Goal: Transaction & Acquisition: Download file/media

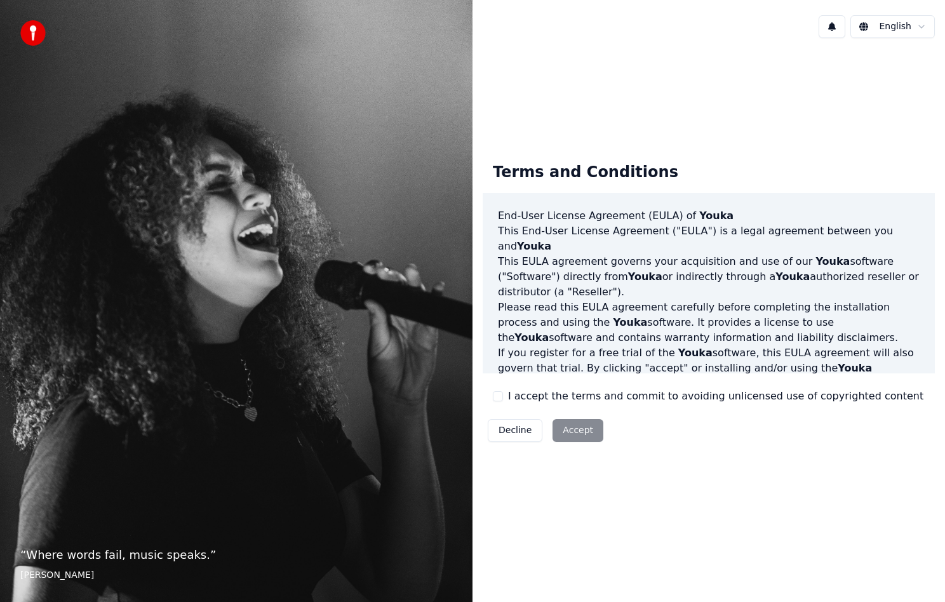
click at [552, 391] on label "I accept the terms and commit to avoiding unlicensed use of copyrighted content" at bounding box center [716, 396] width 416 height 15
click at [503, 391] on button "I accept the terms and commit to avoiding unlicensed use of copyrighted content" at bounding box center [498, 396] width 10 height 10
click at [569, 419] on div "Decline Accept" at bounding box center [546, 430] width 126 height 33
click at [571, 426] on button "Accept" at bounding box center [578, 430] width 51 height 23
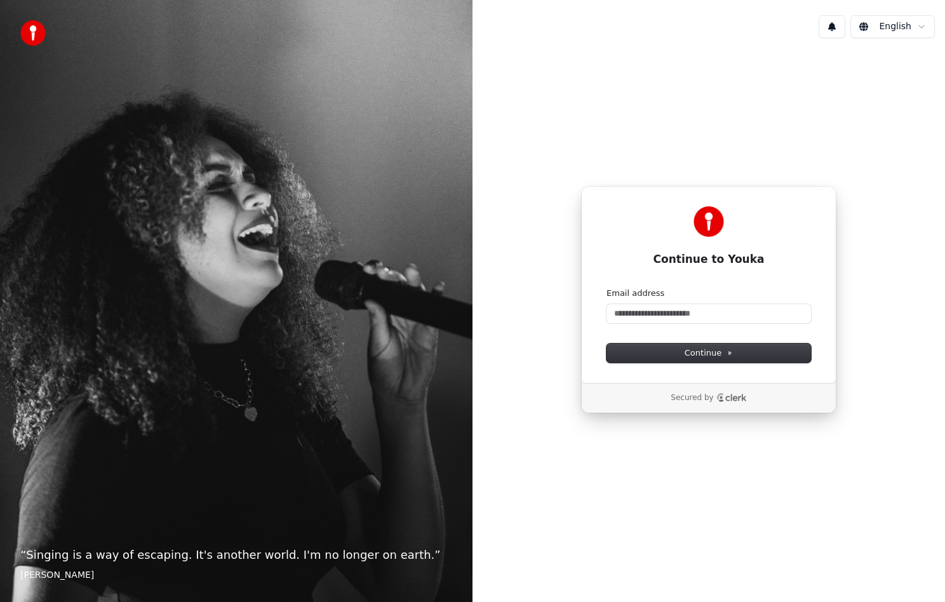
drag, startPoint x: 933, startPoint y: 596, endPoint x: 1001, endPoint y: 623, distance: 72.7
click at [945, 602] on html "“ Singing is a way of escaping. It's another world. I'm no longer on earth. ” […" at bounding box center [472, 301] width 945 height 602
click at [711, 315] on input "Email address" at bounding box center [709, 313] width 205 height 19
click at [607, 288] on button "submit" at bounding box center [607, 288] width 0 height 0
type input "**********"
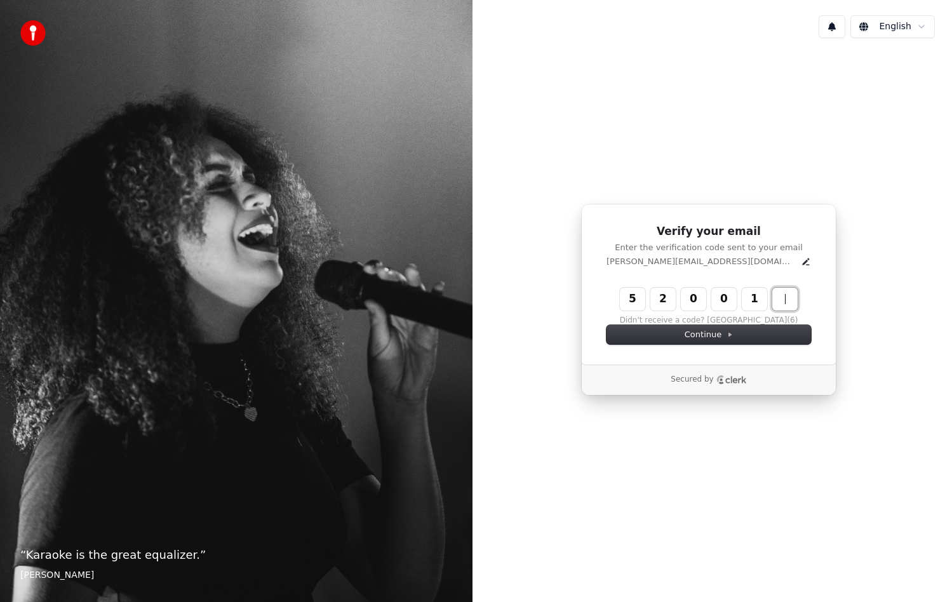
type input "******"
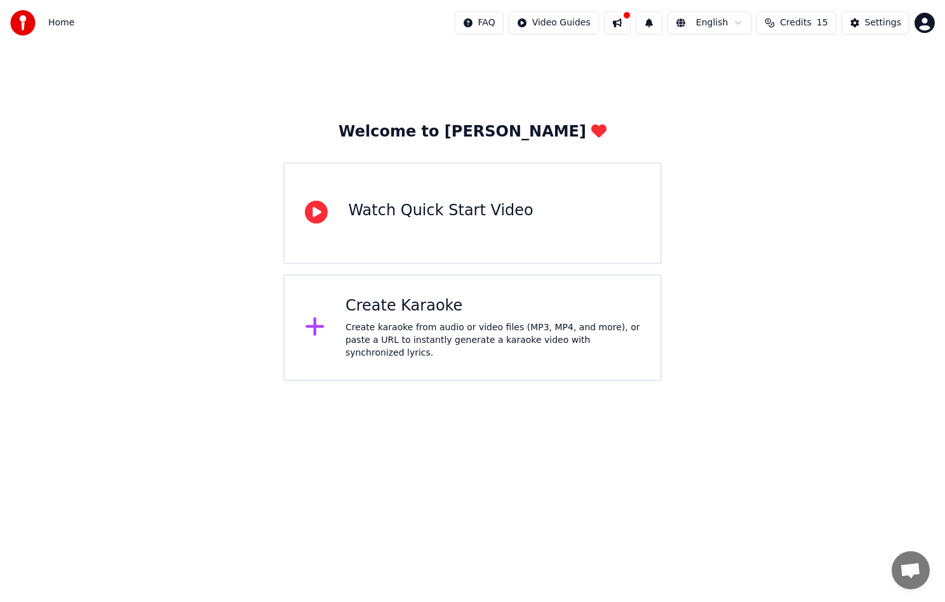
click at [324, 330] on icon at bounding box center [315, 326] width 20 height 23
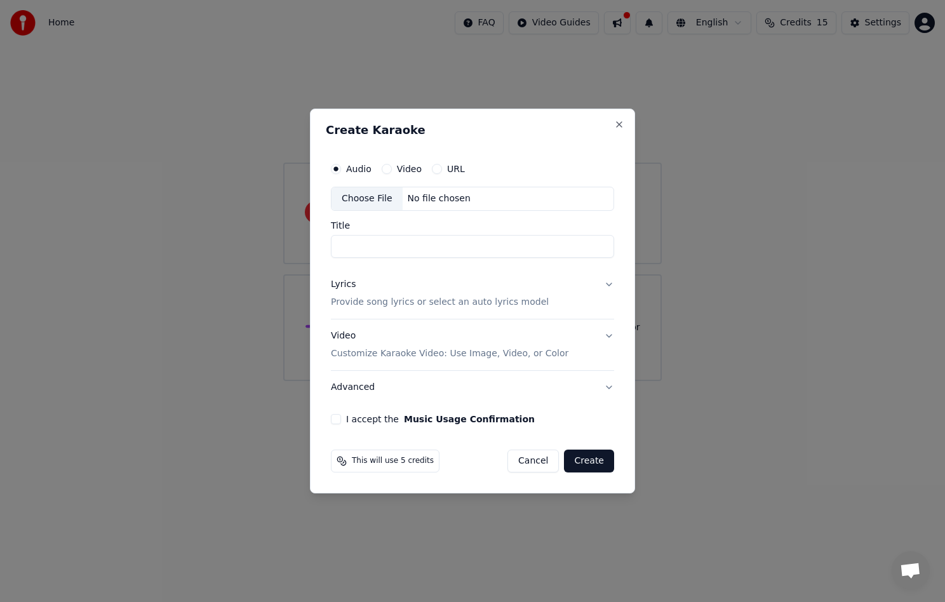
click at [611, 284] on button "Lyrics Provide song lyrics or select an auto lyrics model" at bounding box center [472, 293] width 283 height 51
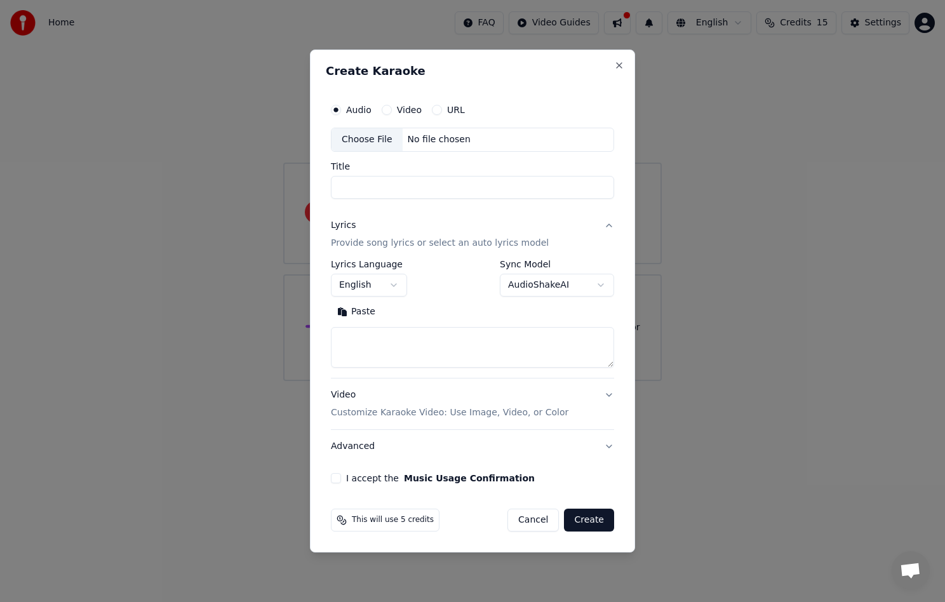
click at [372, 137] on div "Choose File" at bounding box center [367, 139] width 71 height 23
type input "**********"
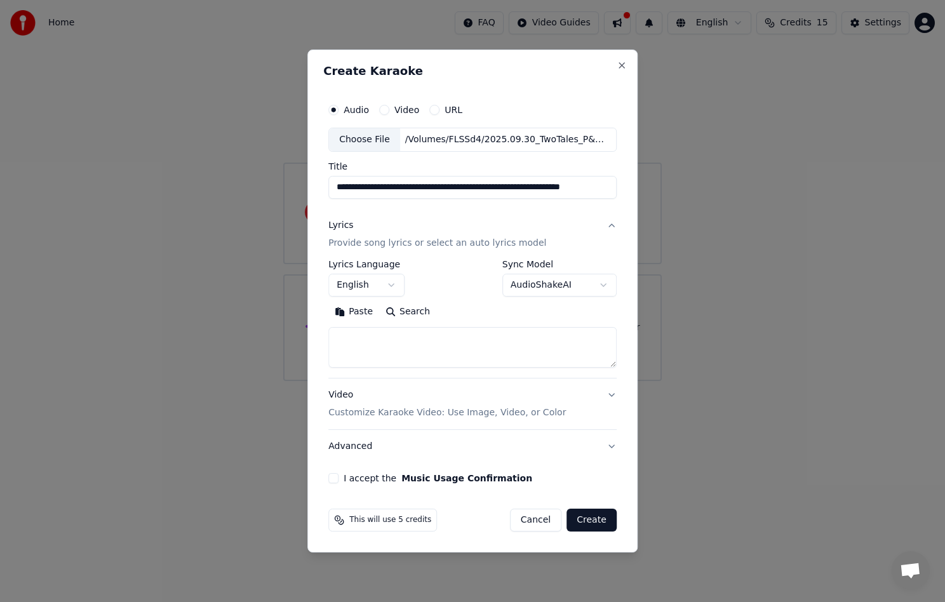
click at [464, 346] on textarea at bounding box center [472, 347] width 288 height 41
paste textarea "**********"
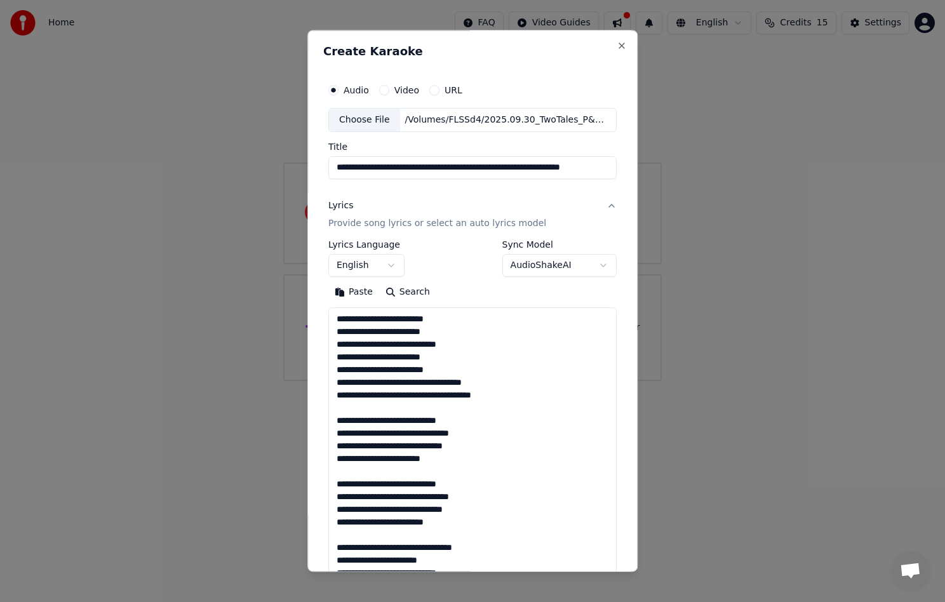
scroll to position [853, 0]
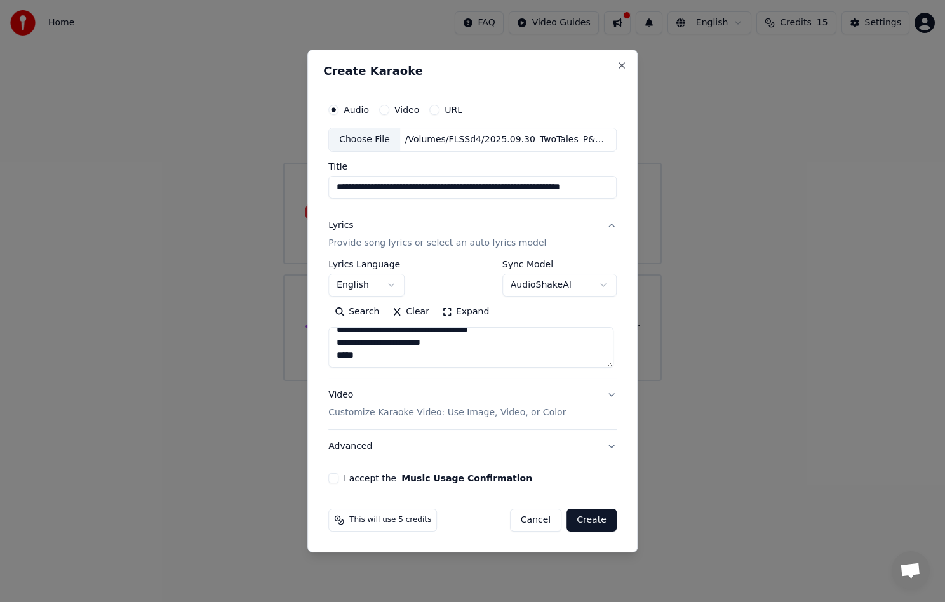
type textarea "**********"
click at [606, 391] on button "Video Customize Karaoke Video: Use Image, Video, or Color" at bounding box center [472, 404] width 288 height 51
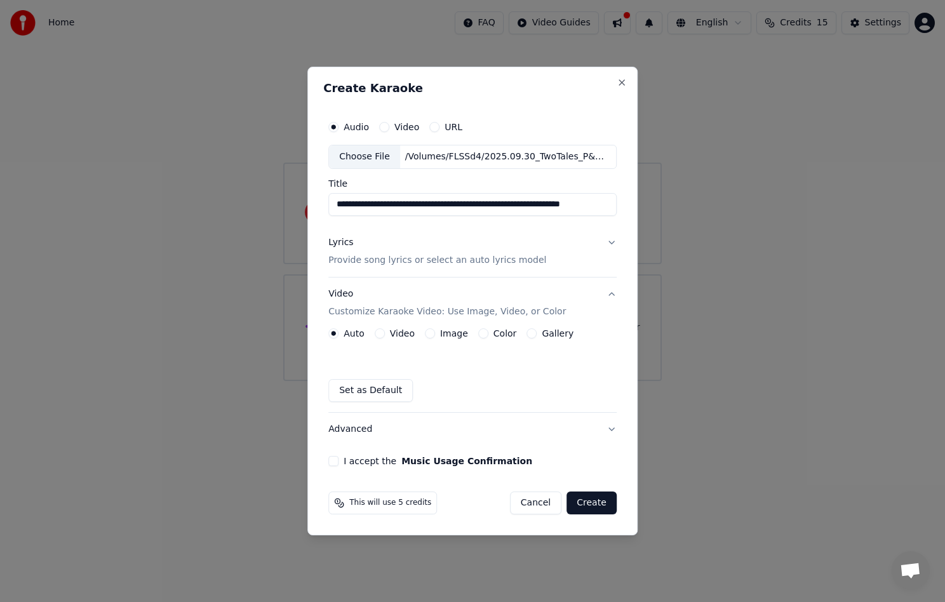
click at [481, 334] on button "Color" at bounding box center [483, 333] width 10 height 10
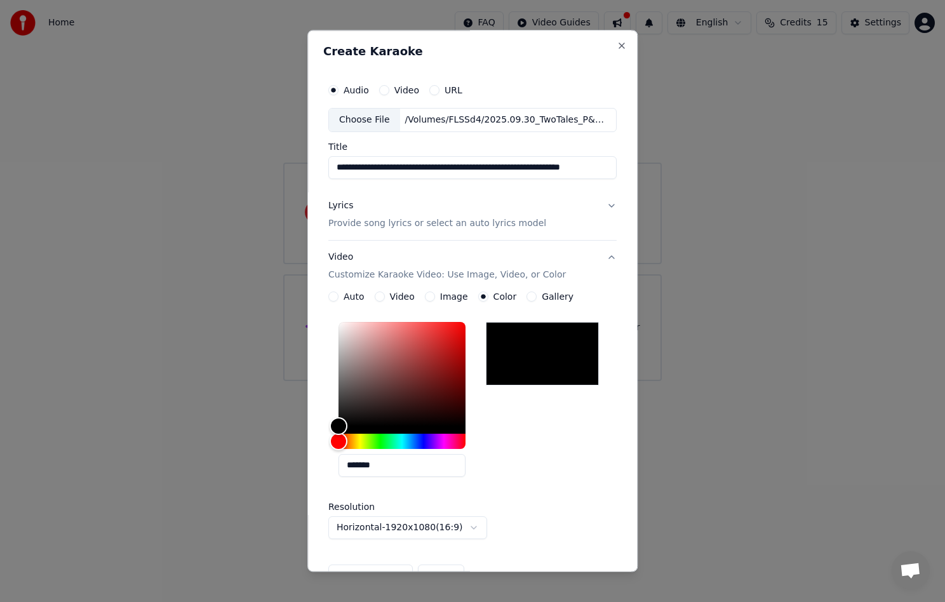
click at [428, 299] on button "Image" at bounding box center [430, 297] width 10 height 10
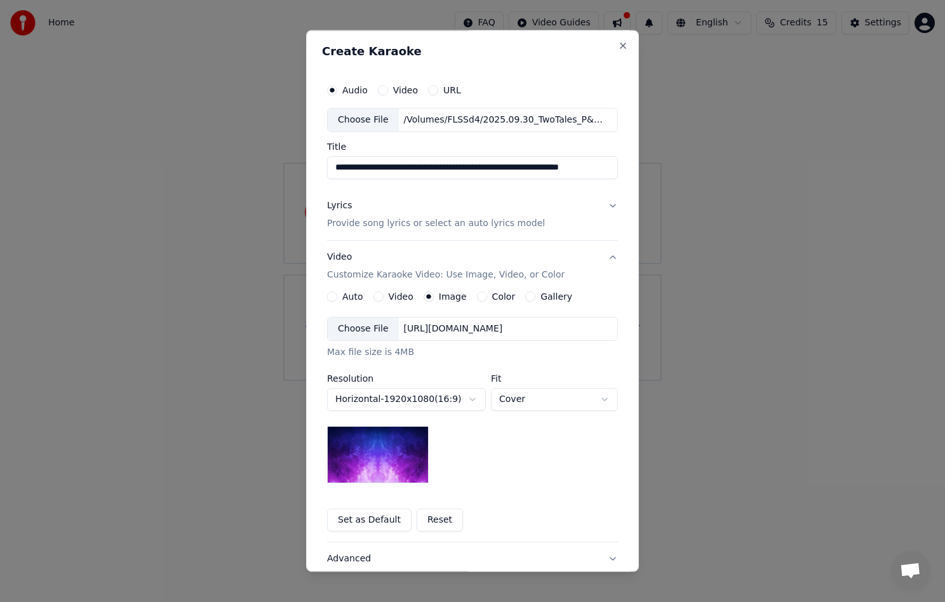
click at [482, 294] on div "Color" at bounding box center [496, 297] width 39 height 10
click at [477, 296] on button "Color" at bounding box center [482, 297] width 10 height 10
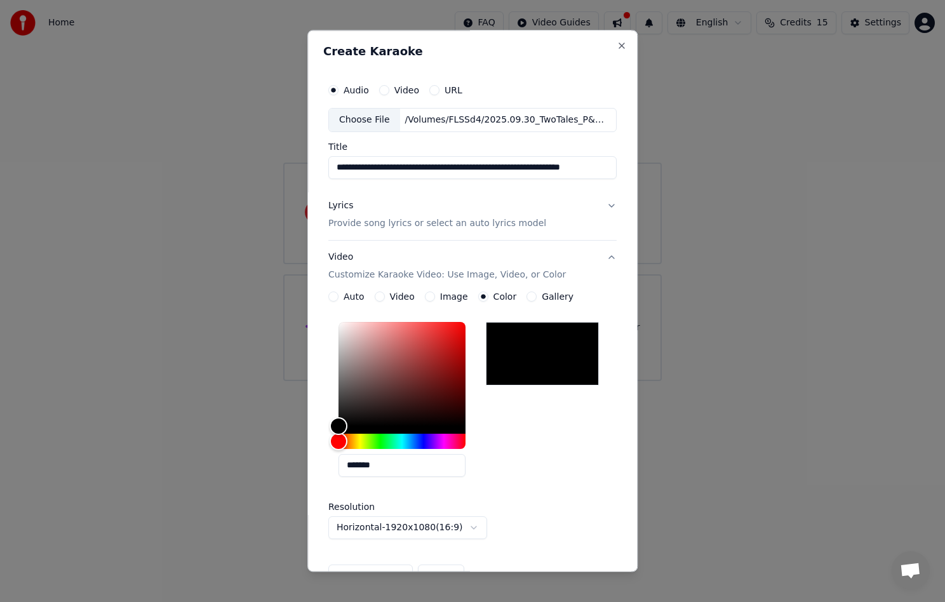
click at [527, 299] on button "Gallery" at bounding box center [532, 297] width 10 height 10
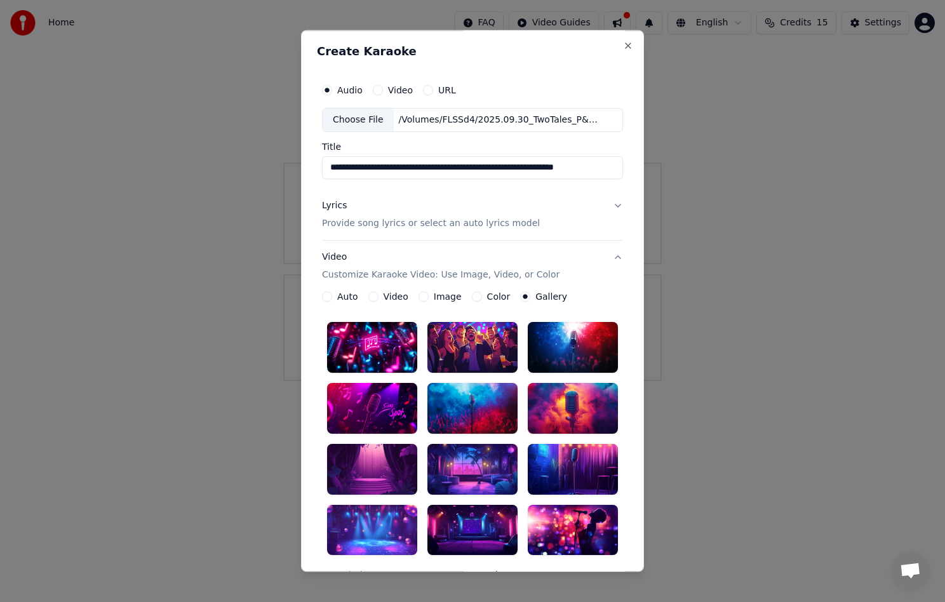
click at [487, 297] on label "Color" at bounding box center [499, 296] width 24 height 9
click at [481, 297] on button "Color" at bounding box center [477, 297] width 10 height 10
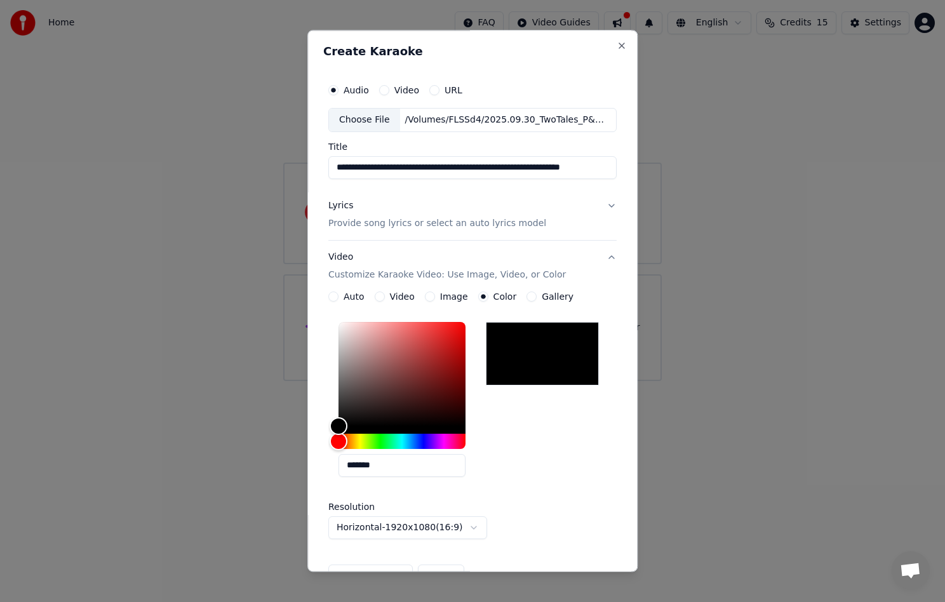
click at [532, 347] on div at bounding box center [542, 354] width 113 height 64
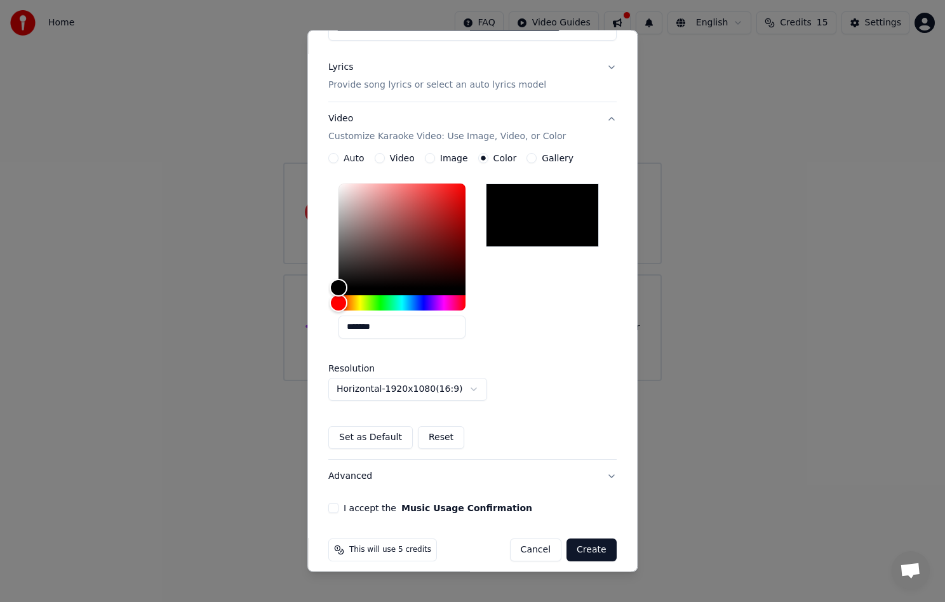
scroll to position [149, 0]
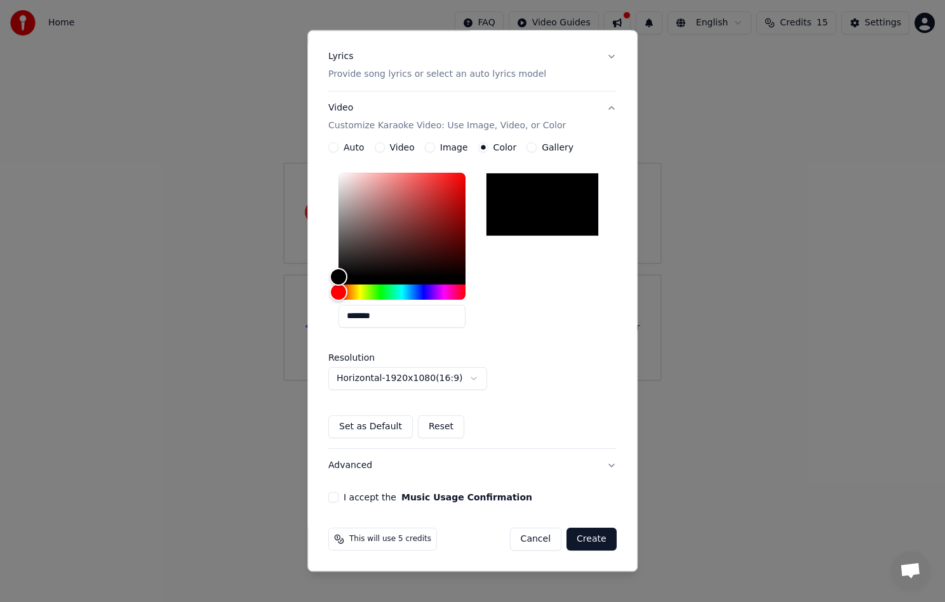
click at [341, 468] on button "Advanced" at bounding box center [472, 465] width 288 height 33
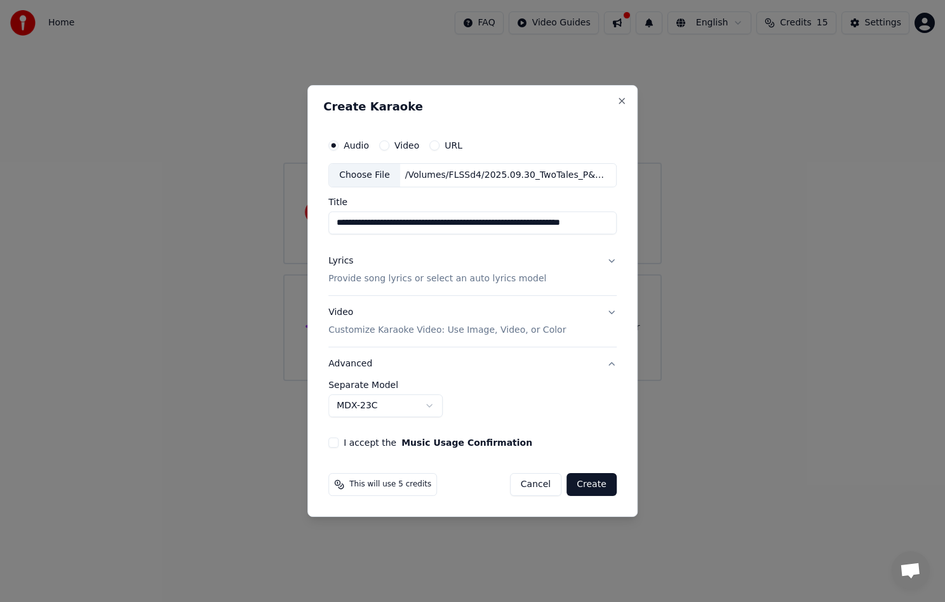
click at [415, 381] on body "**********" at bounding box center [472, 190] width 945 height 381
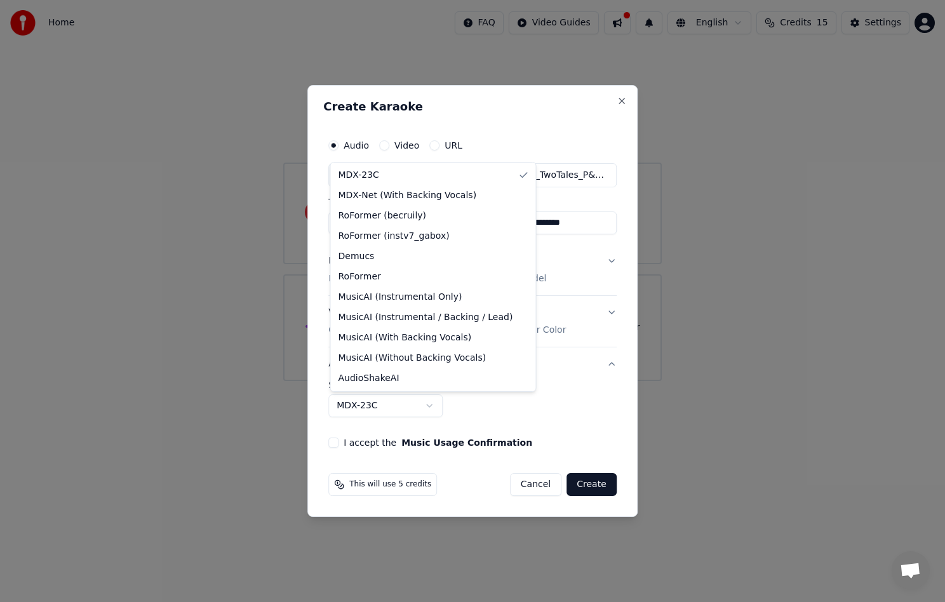
click at [589, 381] on body "**********" at bounding box center [472, 190] width 945 height 381
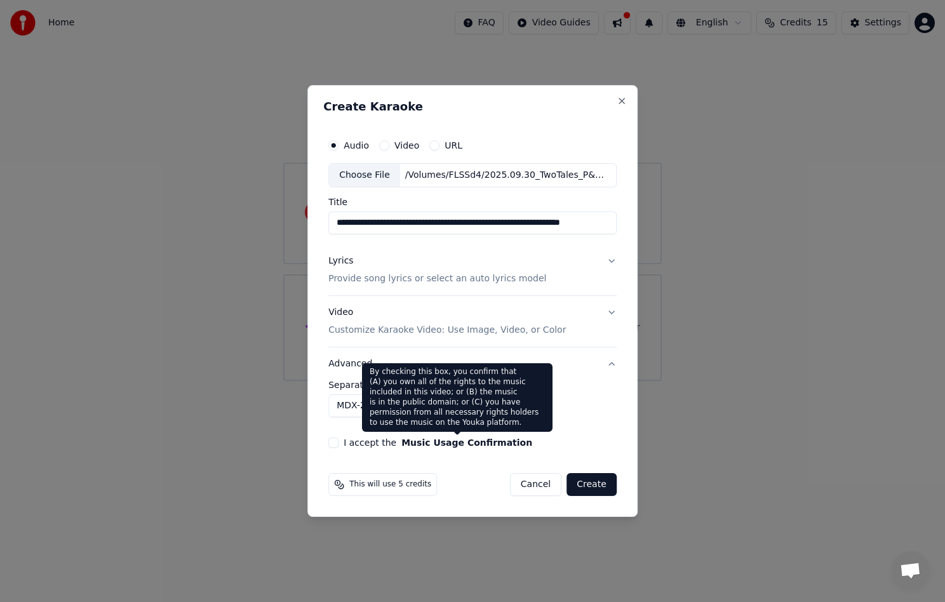
click at [440, 452] on div "**********" at bounding box center [472, 290] width 299 height 325
click at [440, 442] on button "Music Usage Confirmation" at bounding box center [467, 442] width 131 height 9
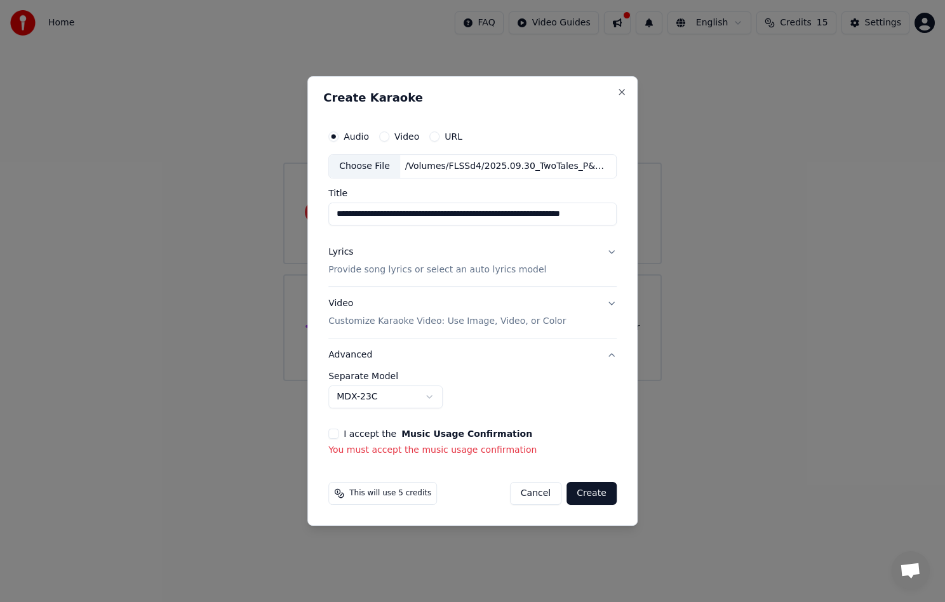
click at [364, 435] on label "I accept the Music Usage Confirmation" at bounding box center [438, 433] width 189 height 9
click at [339, 435] on button "I accept the Music Usage Confirmation" at bounding box center [333, 434] width 10 height 10
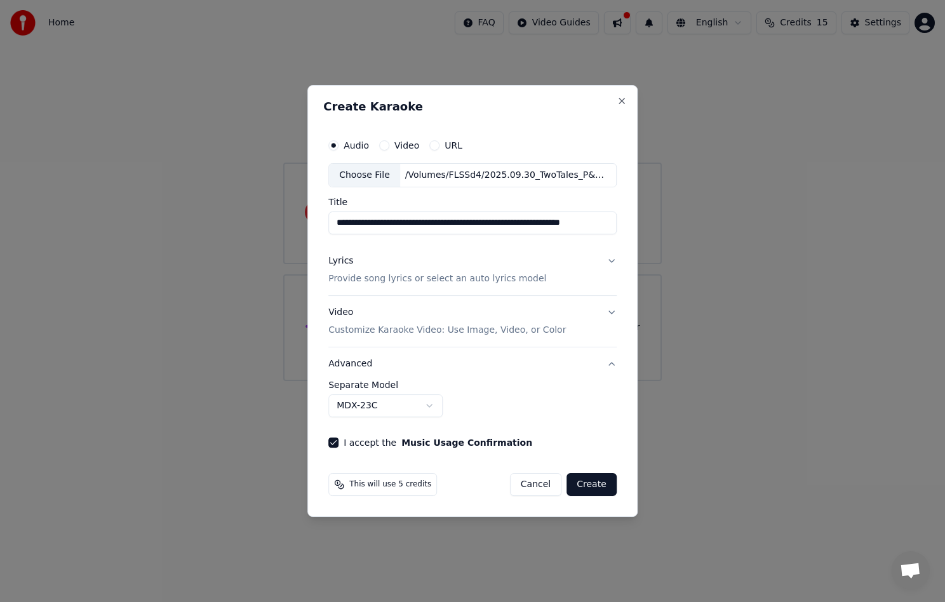
click at [605, 486] on button "Create" at bounding box center [592, 484] width 50 height 23
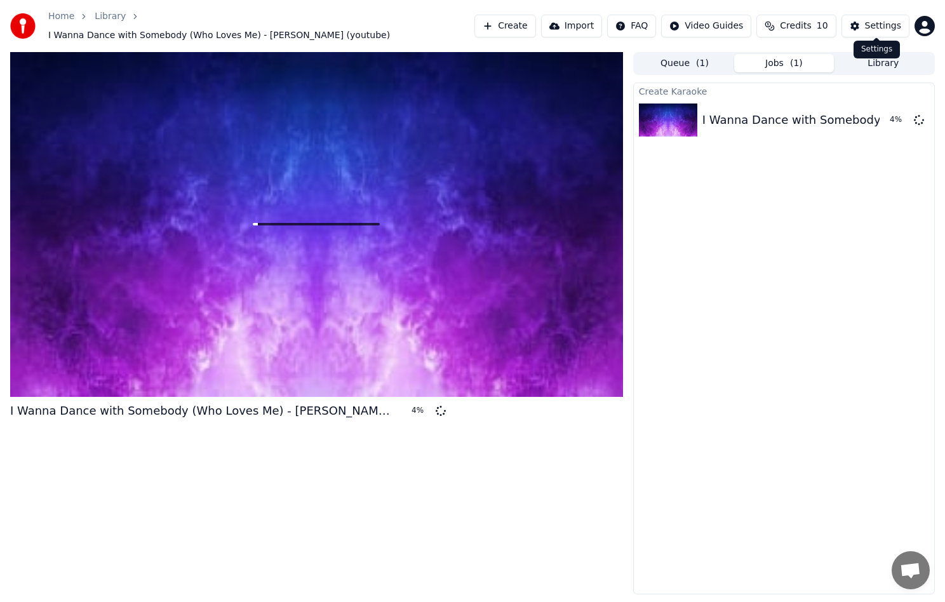
click at [860, 24] on button "Settings" at bounding box center [876, 26] width 68 height 23
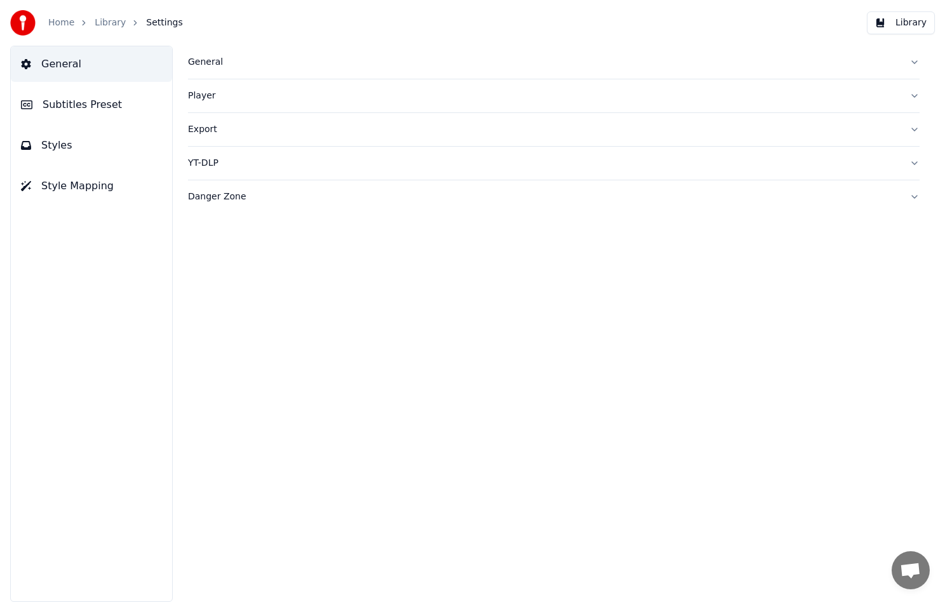
click at [792, 124] on div "Export" at bounding box center [544, 129] width 712 height 13
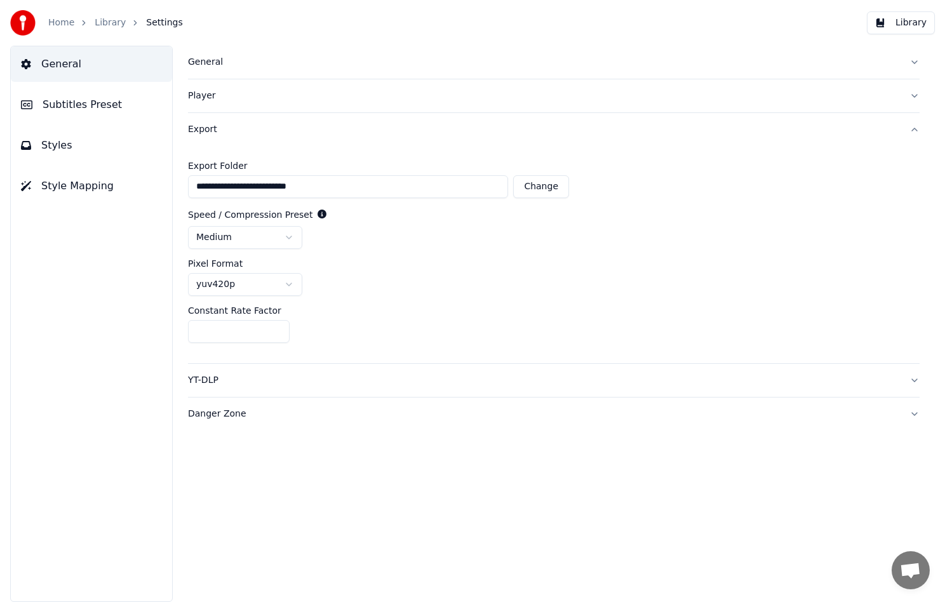
click at [131, 99] on button "Subtitles Preset" at bounding box center [91, 105] width 161 height 36
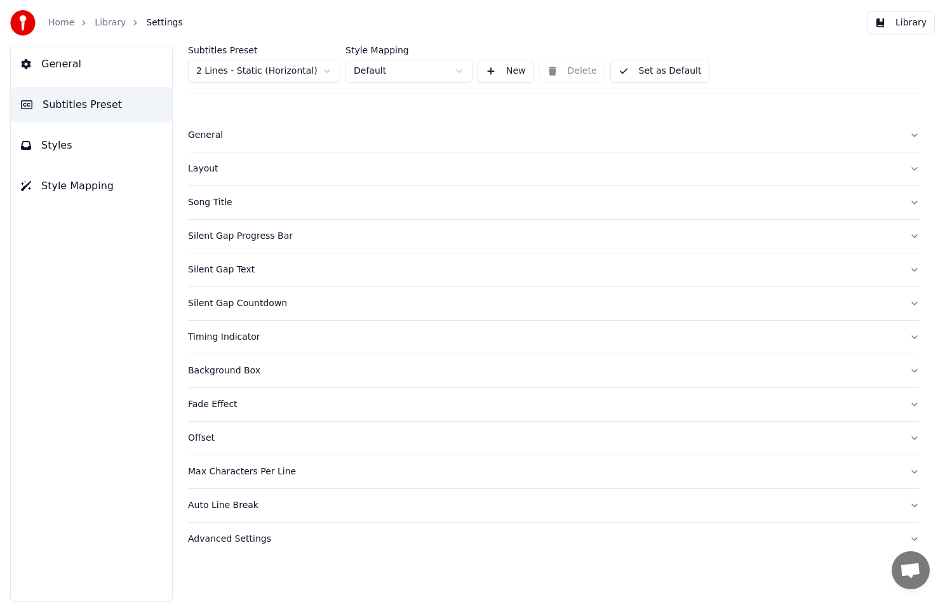
click at [267, 133] on div "General" at bounding box center [544, 135] width 712 height 13
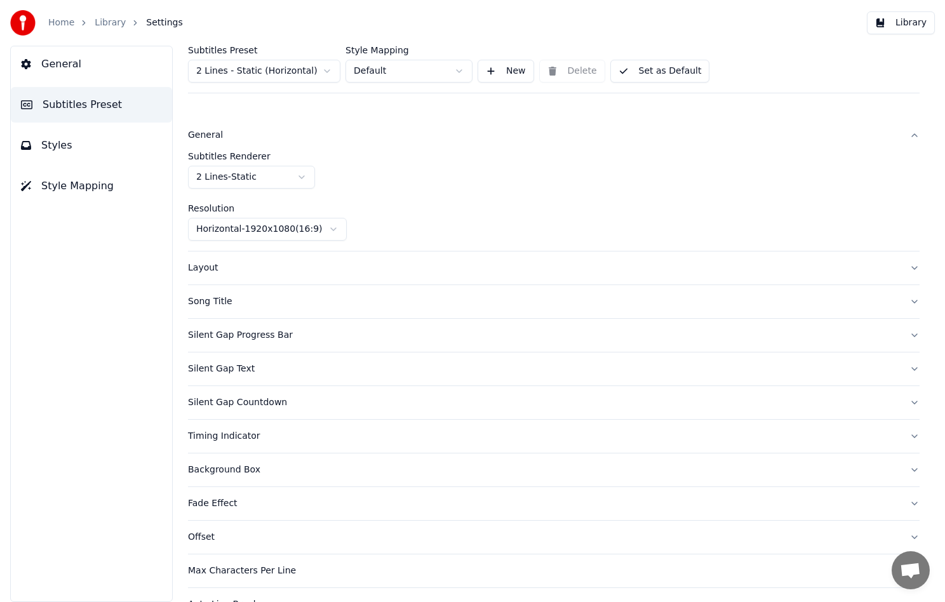
click at [292, 269] on div "Layout" at bounding box center [544, 268] width 712 height 13
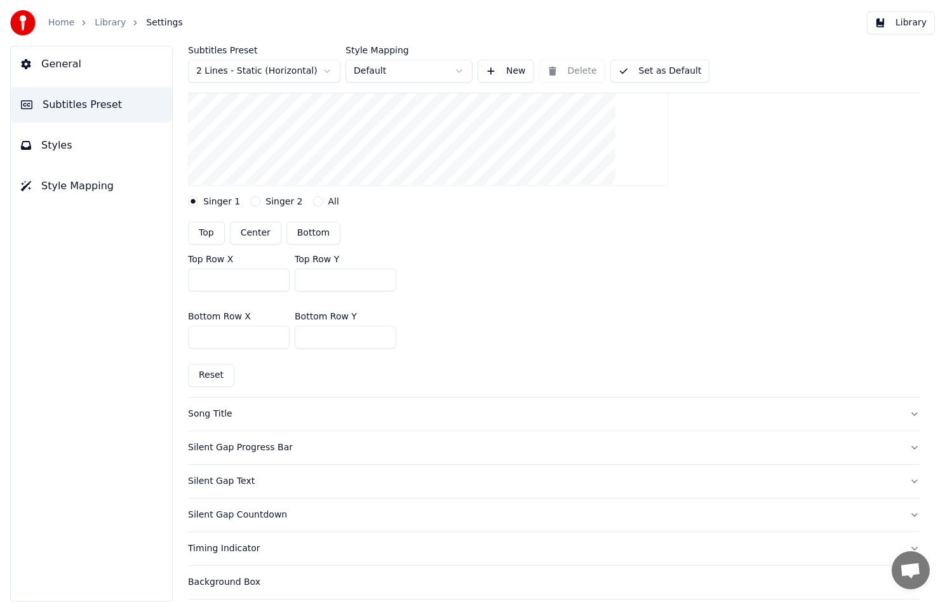
scroll to position [443, 0]
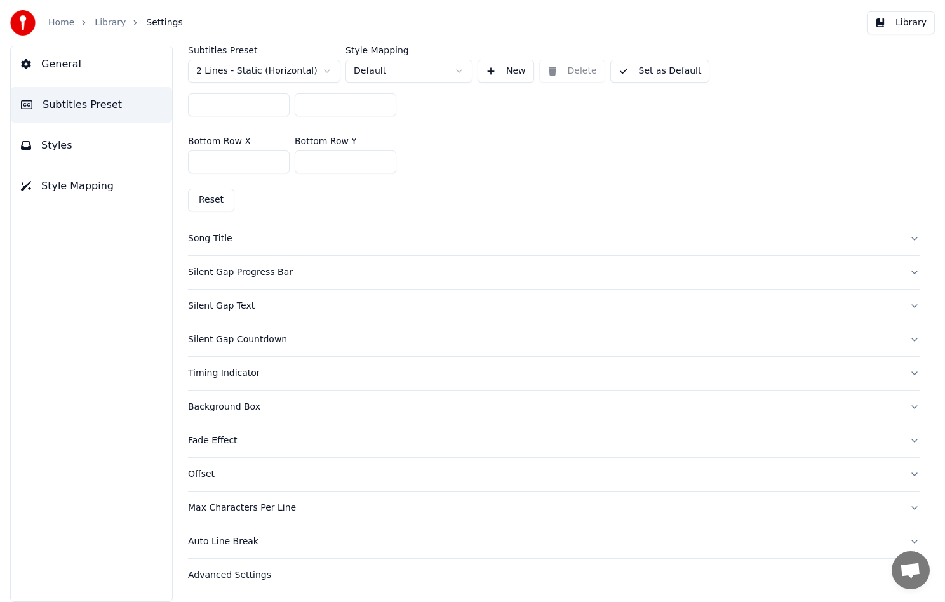
click at [346, 575] on div "Advanced Settings" at bounding box center [544, 575] width 712 height 13
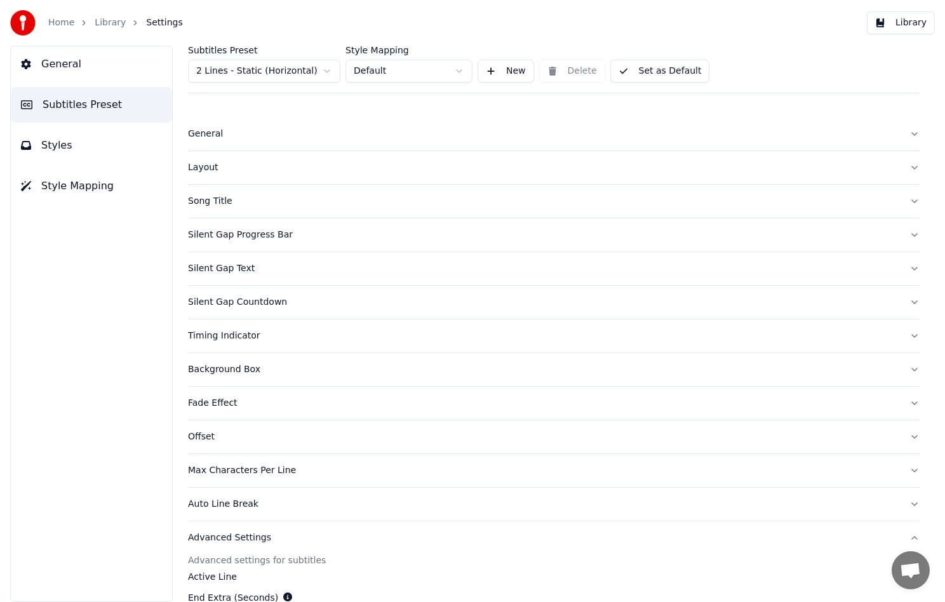
scroll to position [0, 0]
click at [258, 265] on div "Silent Gap Text" at bounding box center [544, 270] width 712 height 13
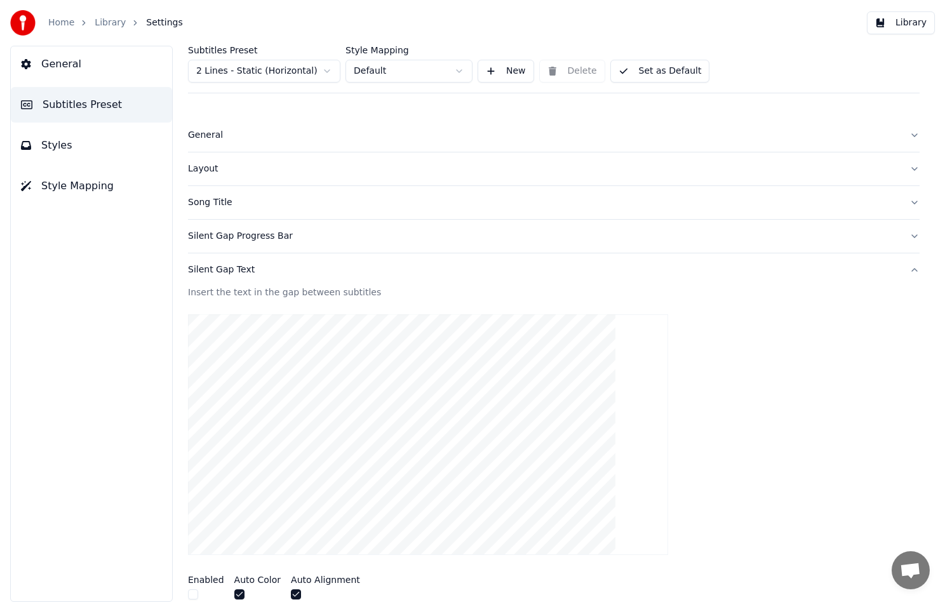
click at [266, 266] on div "Silent Gap Text" at bounding box center [544, 270] width 712 height 13
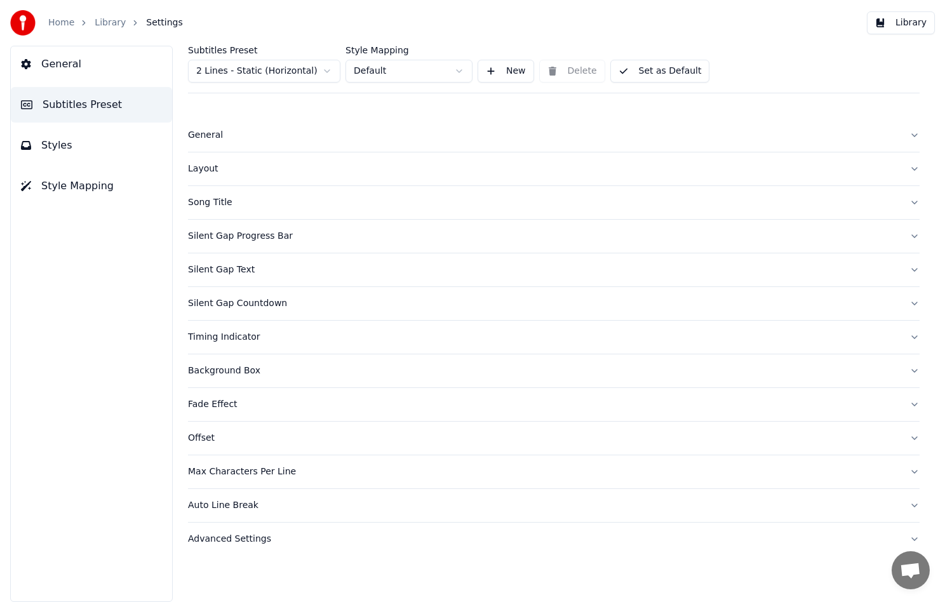
click at [297, 339] on div "Timing Indicator" at bounding box center [544, 337] width 712 height 13
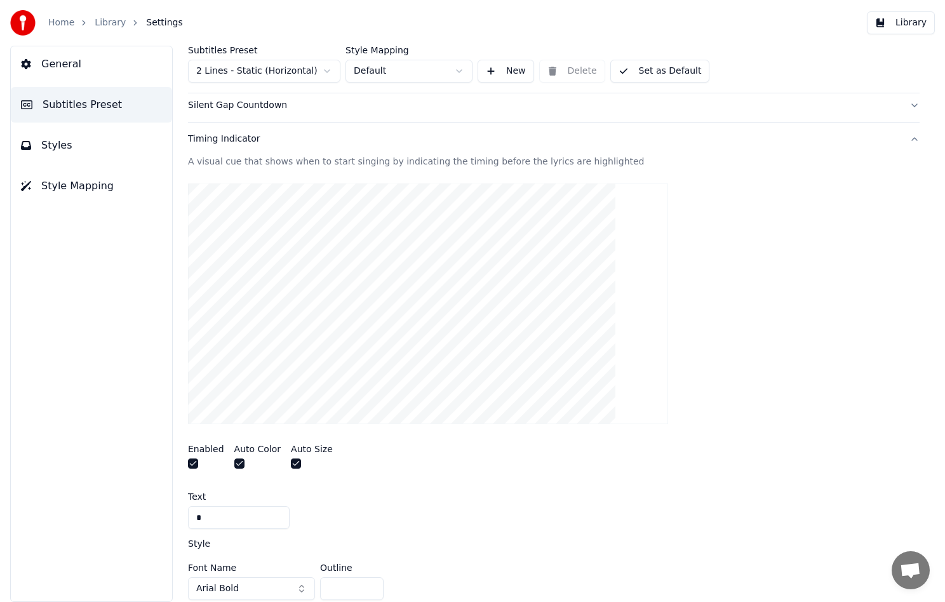
scroll to position [123, 0]
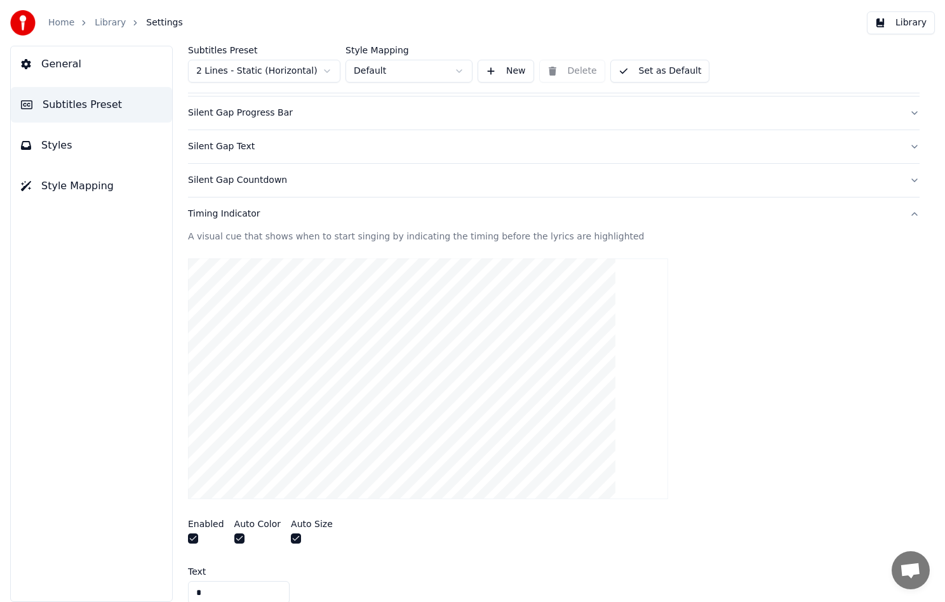
click at [285, 203] on button "Timing Indicator" at bounding box center [554, 214] width 732 height 33
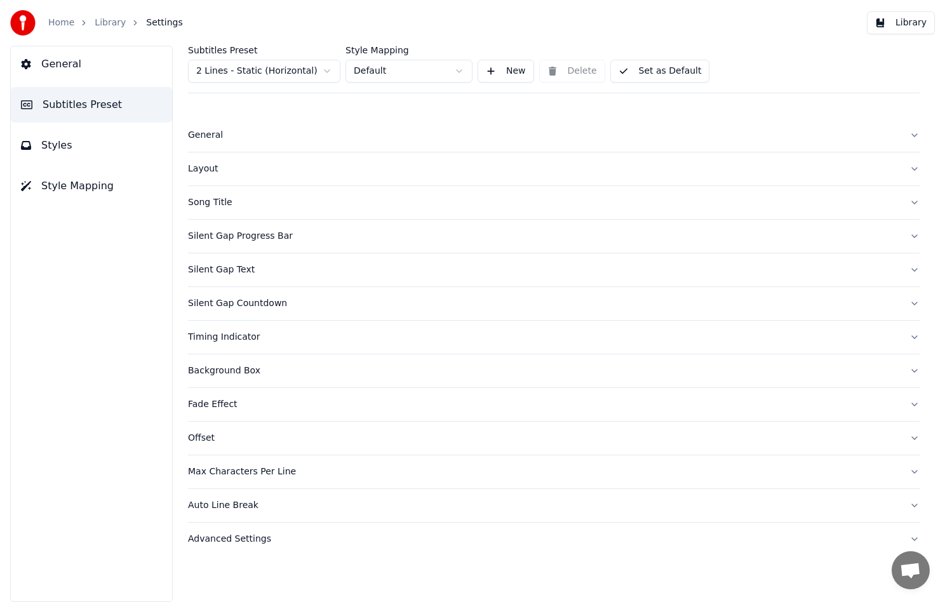
click at [240, 173] on div "Layout" at bounding box center [544, 169] width 712 height 13
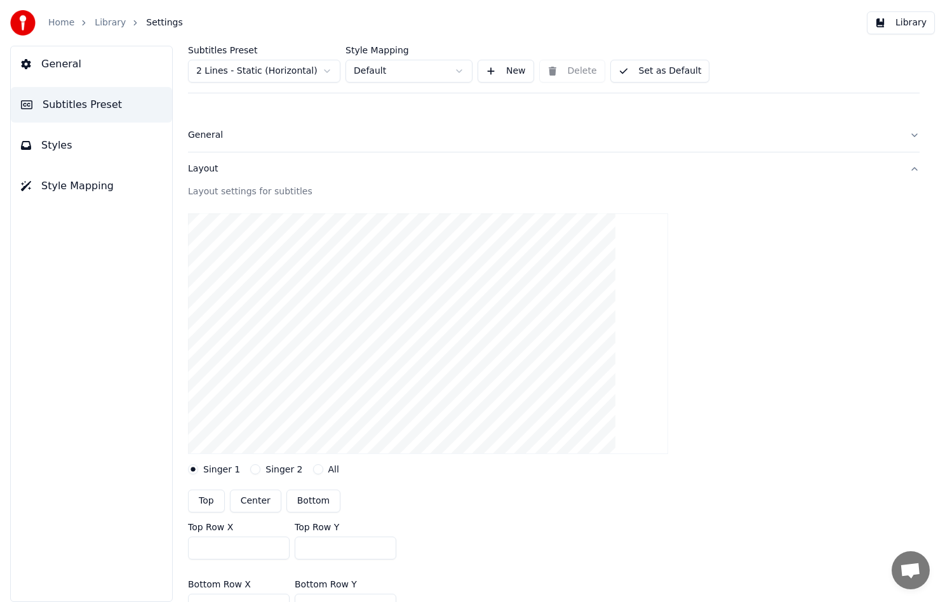
click at [240, 173] on div "Layout" at bounding box center [544, 169] width 712 height 13
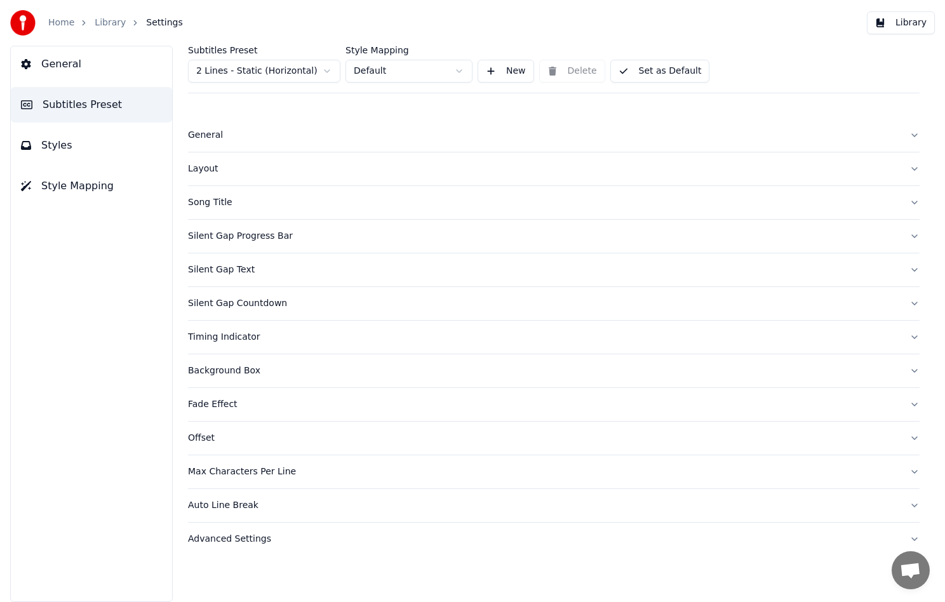
click at [233, 195] on button "Song Title" at bounding box center [554, 202] width 732 height 33
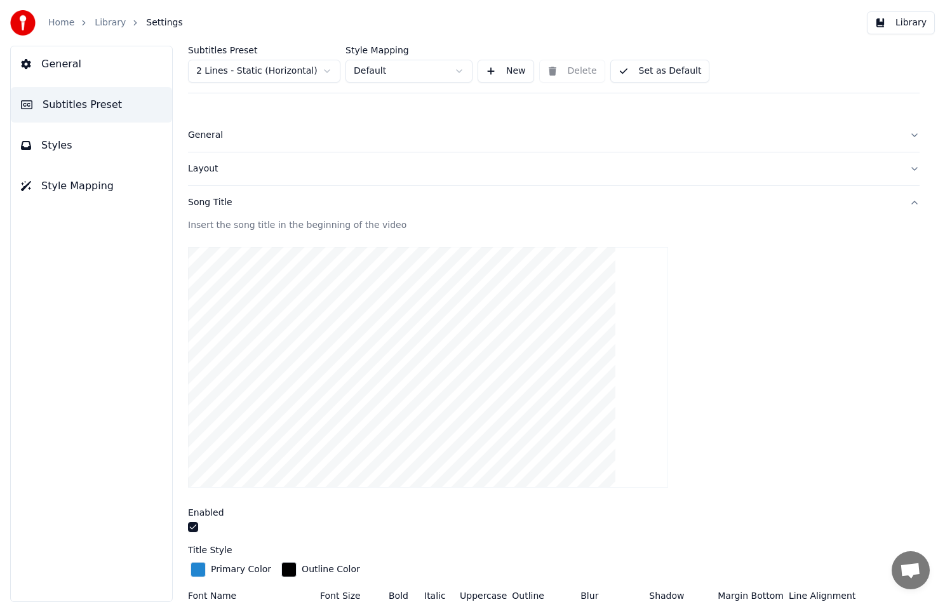
click at [252, 200] on div "Song Title" at bounding box center [544, 202] width 712 height 13
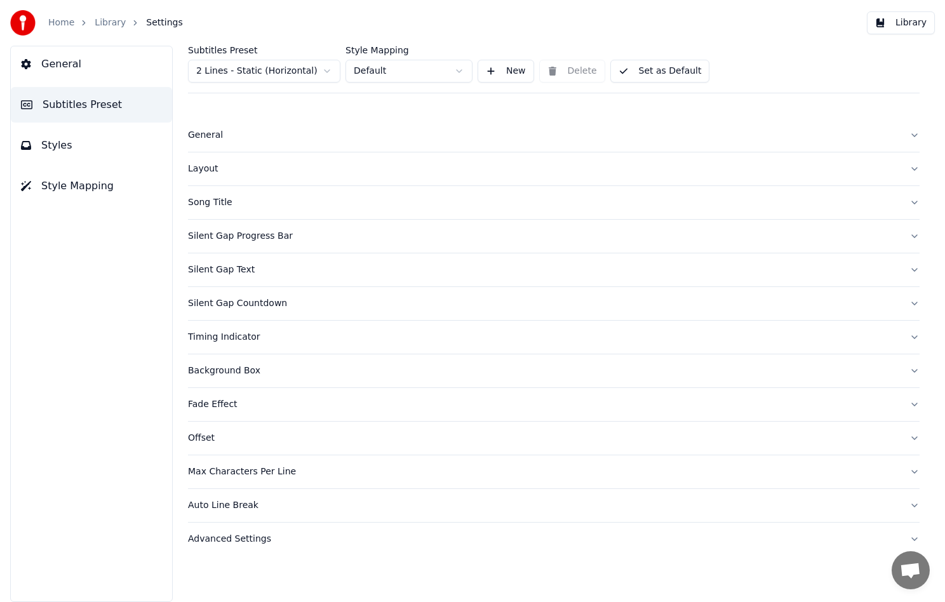
click at [334, 240] on div "Silent Gap Progress Bar" at bounding box center [544, 236] width 712 height 13
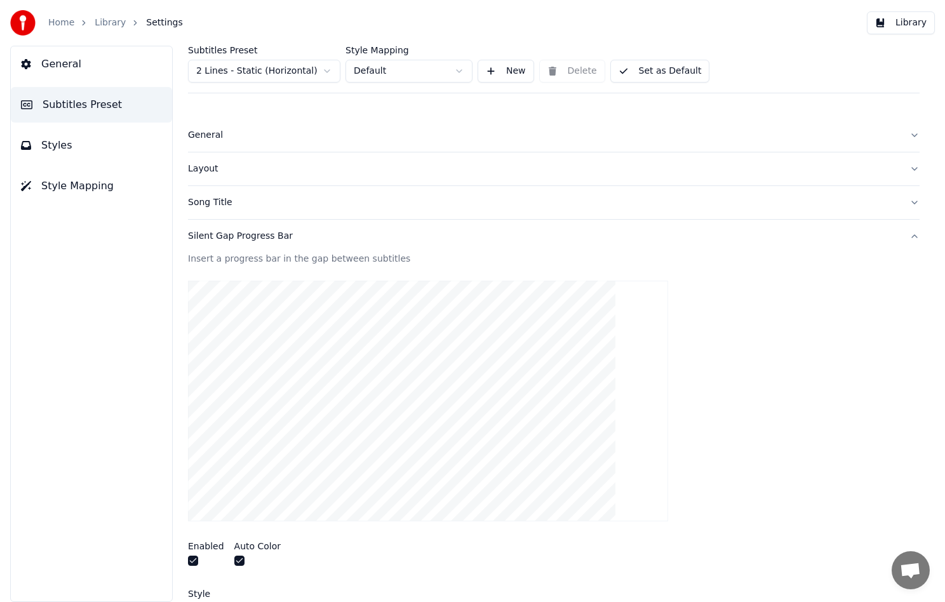
click at [334, 240] on div "Silent Gap Progress Bar" at bounding box center [544, 236] width 712 height 13
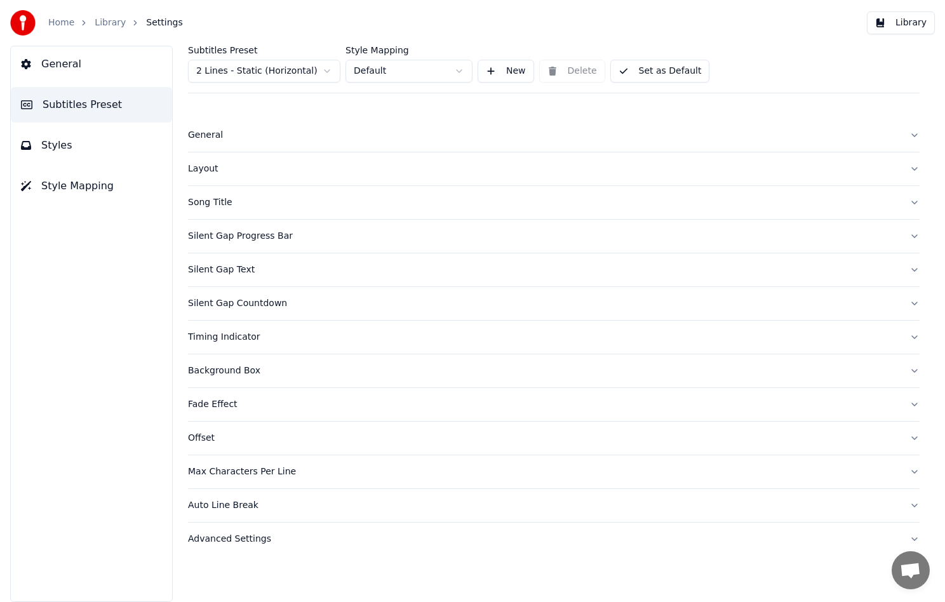
click at [120, 145] on button "Styles" at bounding box center [91, 146] width 161 height 36
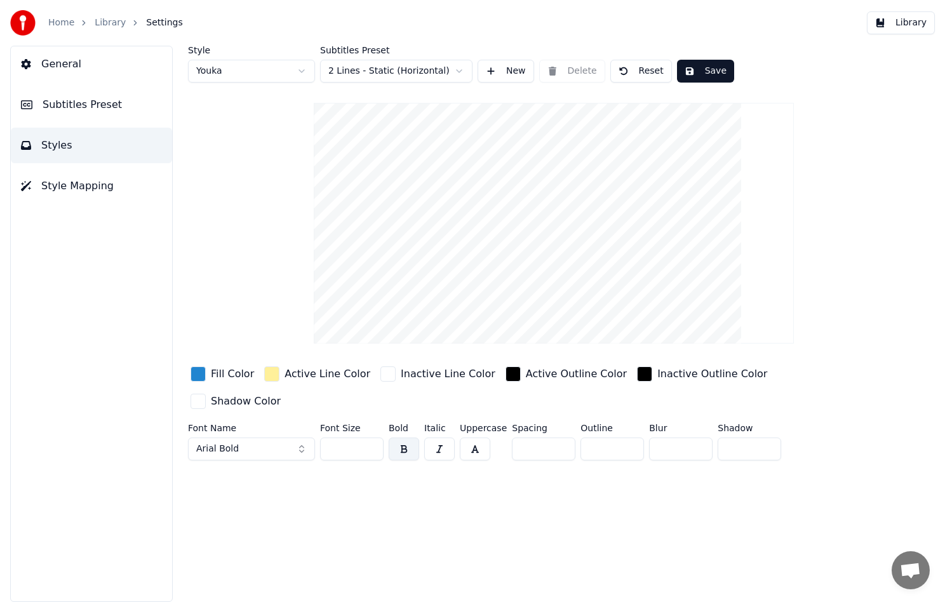
click at [285, 438] on button "Arial Bold" at bounding box center [251, 449] width 127 height 23
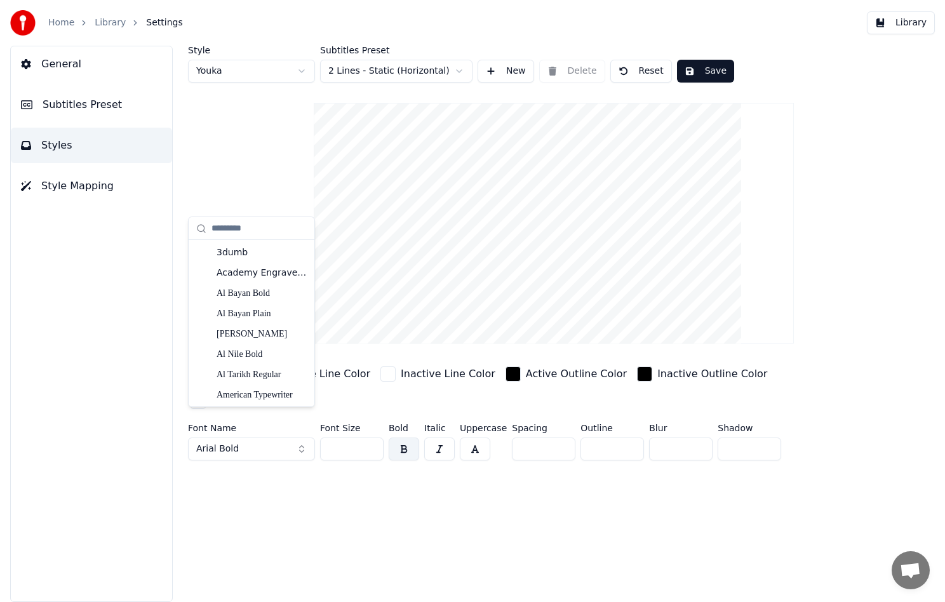
click at [292, 438] on button "Arial Bold" at bounding box center [251, 449] width 127 height 23
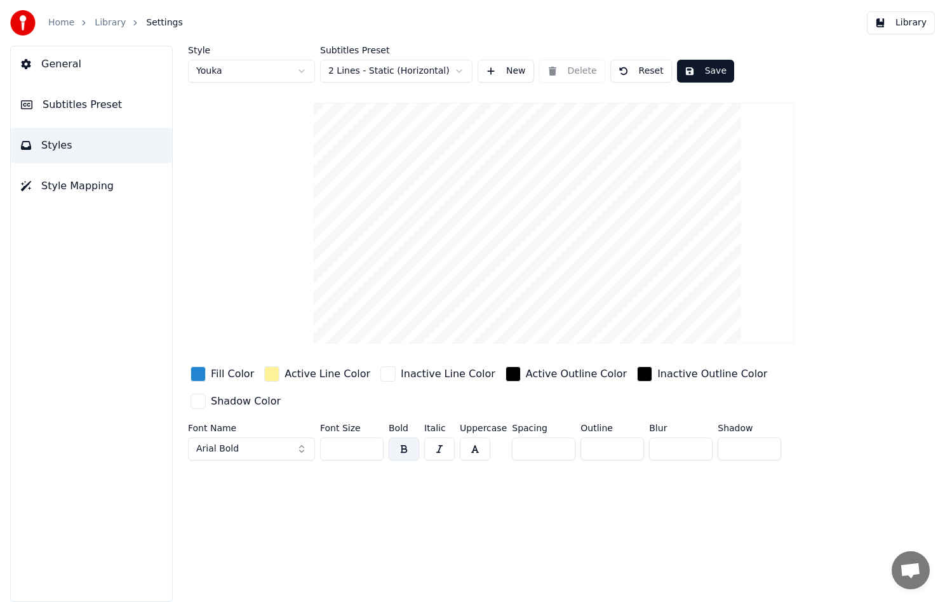
click at [298, 438] on button "Arial Bold" at bounding box center [251, 449] width 127 height 23
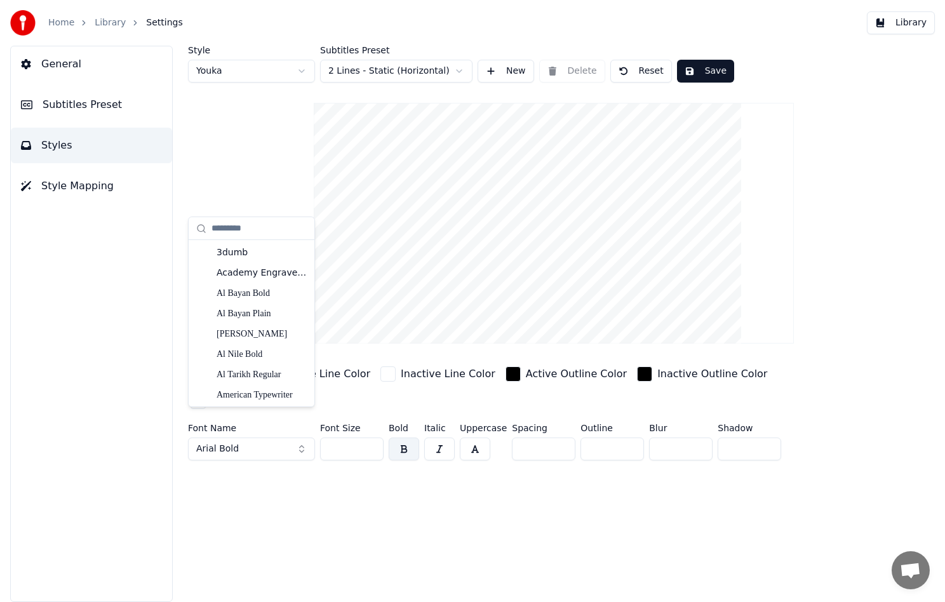
click at [302, 438] on button "Arial Bold" at bounding box center [251, 449] width 127 height 23
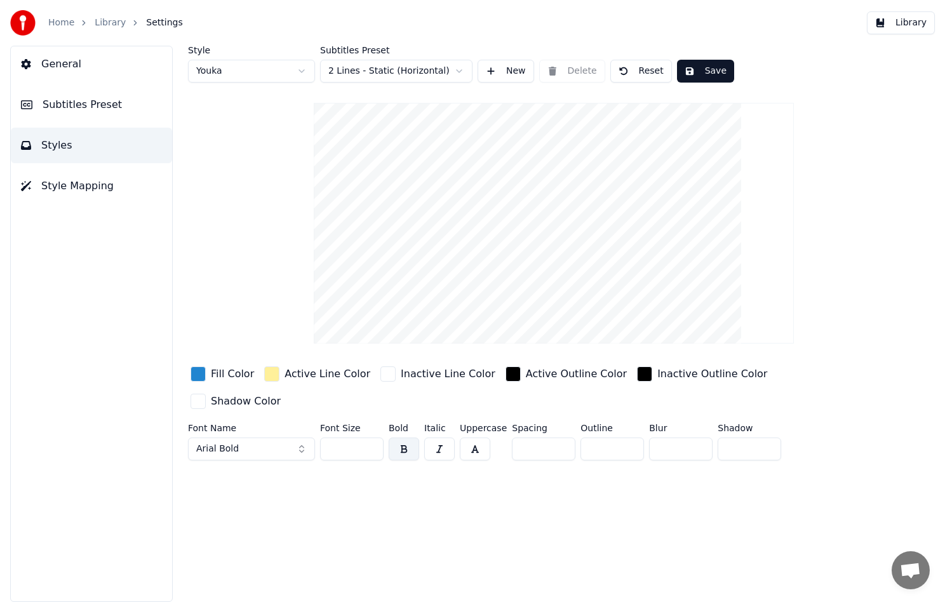
click at [302, 438] on button "Arial Bold" at bounding box center [251, 449] width 127 height 23
type input "****"
click at [265, 250] on div "Greycliff CF Extra Bold" at bounding box center [262, 253] width 90 height 13
click at [407, 472] on div "Style Youka Subtitles Preset 2 Lines - Static (Horizontal) New Delete Reset Sav…" at bounding box center [554, 324] width 783 height 557
click at [275, 269] on div "Style Youka Subtitles Preset 2 Lines - Static (Horizontal) New Delete Reset Sav…" at bounding box center [554, 256] width 732 height 420
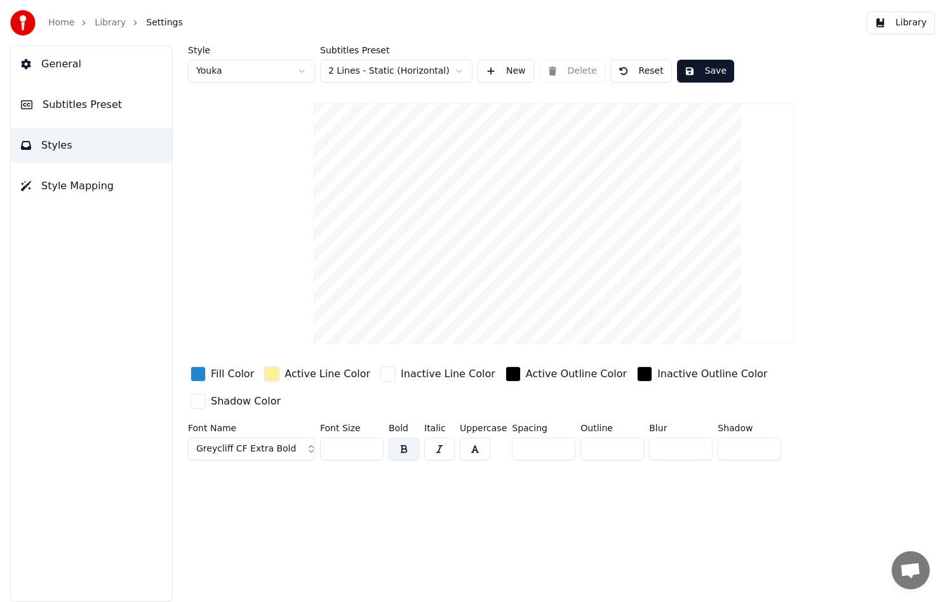
click at [286, 69] on html "Home Library Settings Library General Subtitles Preset Styles Style Mapping Sty…" at bounding box center [472, 301] width 945 height 602
click at [203, 376] on div "button" at bounding box center [198, 374] width 15 height 15
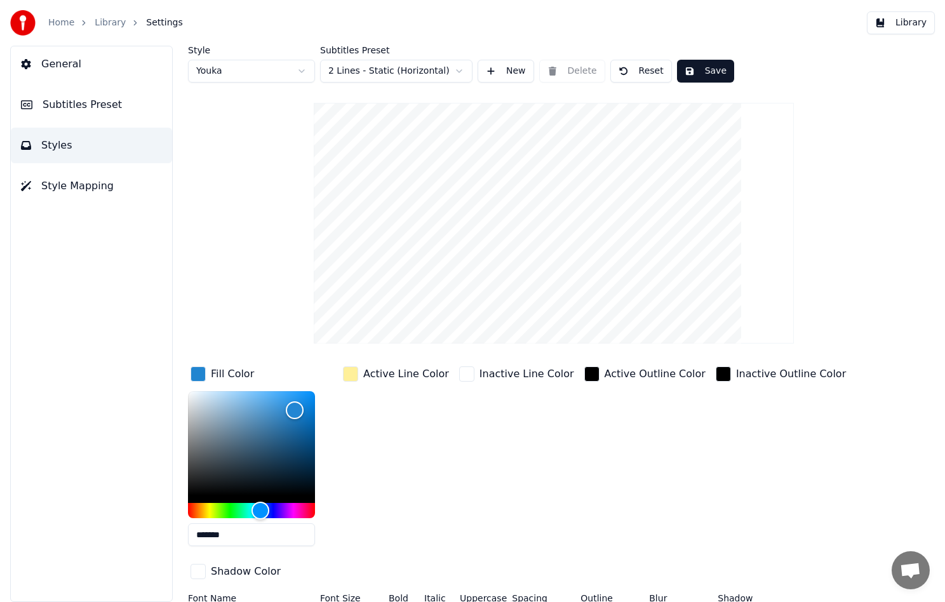
click at [214, 533] on input "*******" at bounding box center [251, 535] width 127 height 23
click at [240, 535] on input "*******" at bounding box center [251, 535] width 127 height 23
drag, startPoint x: 244, startPoint y: 536, endPoint x: 204, endPoint y: 536, distance: 40.0
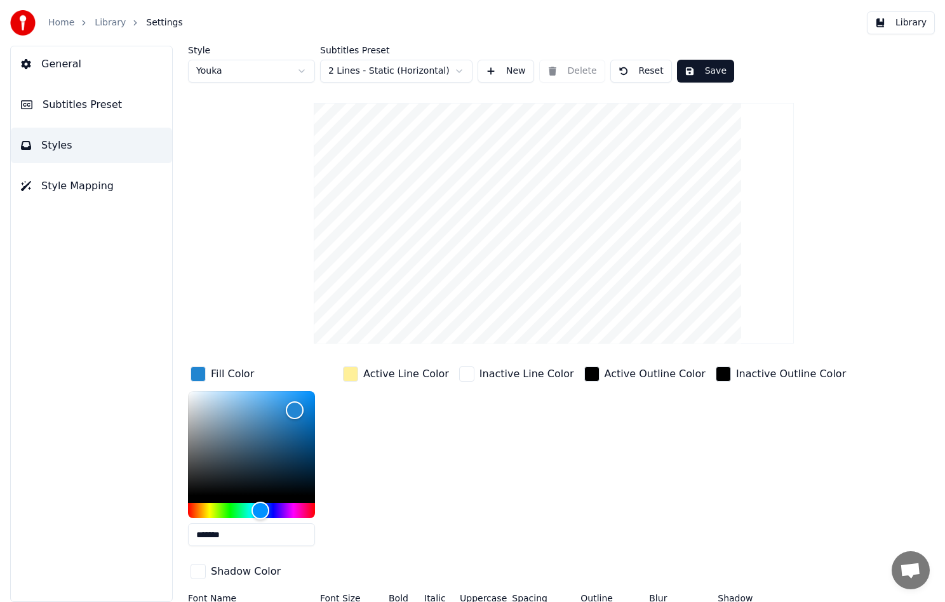
click at [204, 536] on input "*******" at bounding box center [251, 535] width 127 height 23
paste input "text"
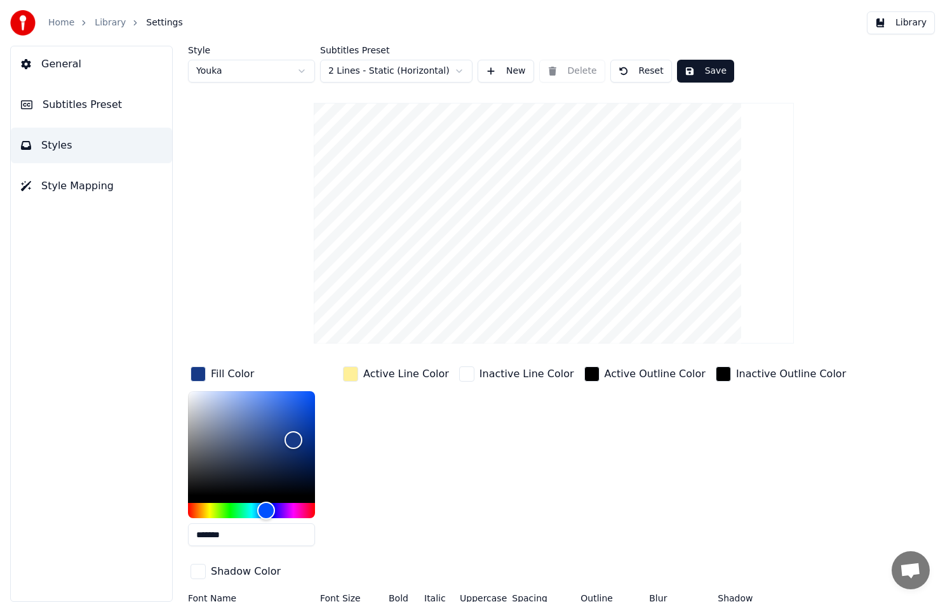
type input "*******"
click at [361, 543] on div "Active Line Color" at bounding box center [396, 460] width 111 height 193
click at [353, 371] on div "button" at bounding box center [350, 374] width 15 height 15
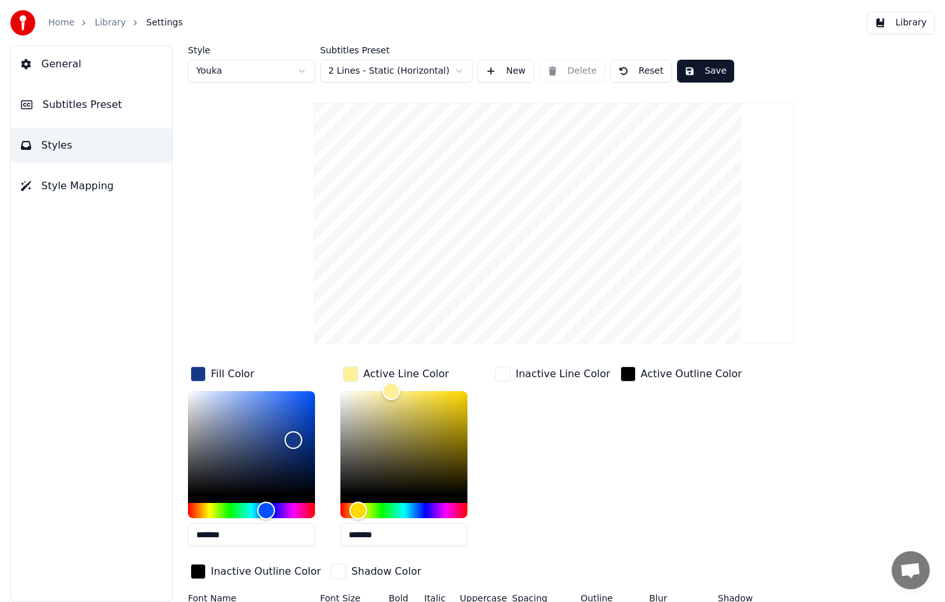
drag, startPoint x: 355, startPoint y: 534, endPoint x: 404, endPoint y: 533, distance: 48.9
click at [404, 533] on input "*******" at bounding box center [404, 535] width 127 height 23
paste input "text"
type input "*******"
click at [550, 515] on div "Inactive Line Color" at bounding box center [553, 460] width 120 height 193
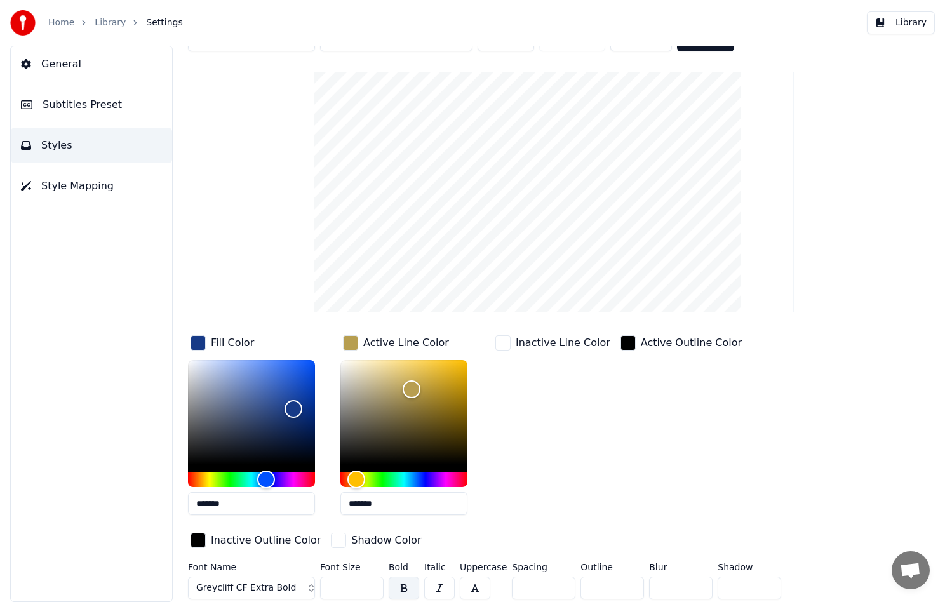
scroll to position [32, 0]
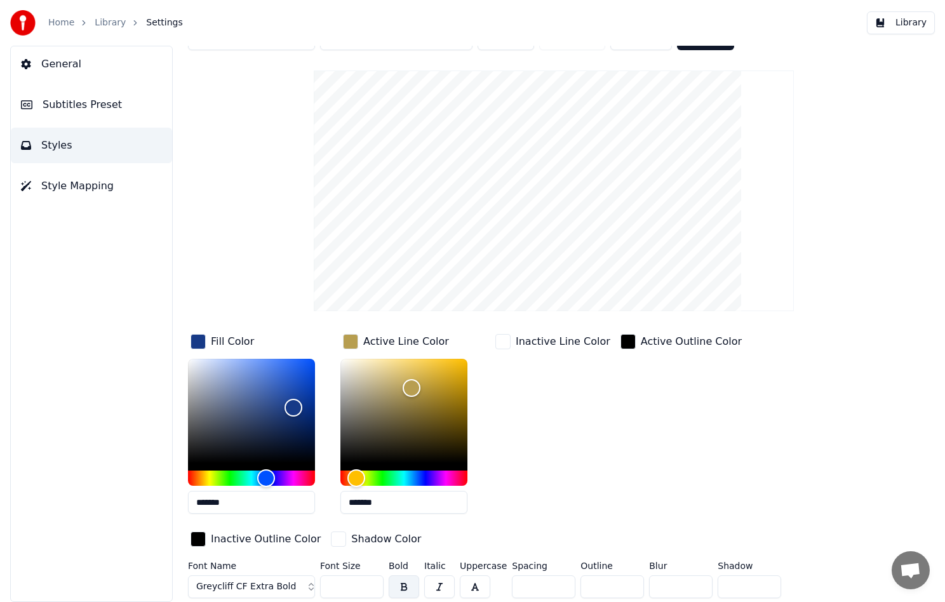
click at [673, 463] on div "Active Outline Color" at bounding box center [681, 428] width 126 height 193
click at [531, 482] on div "Inactive Line Color" at bounding box center [553, 428] width 120 height 193
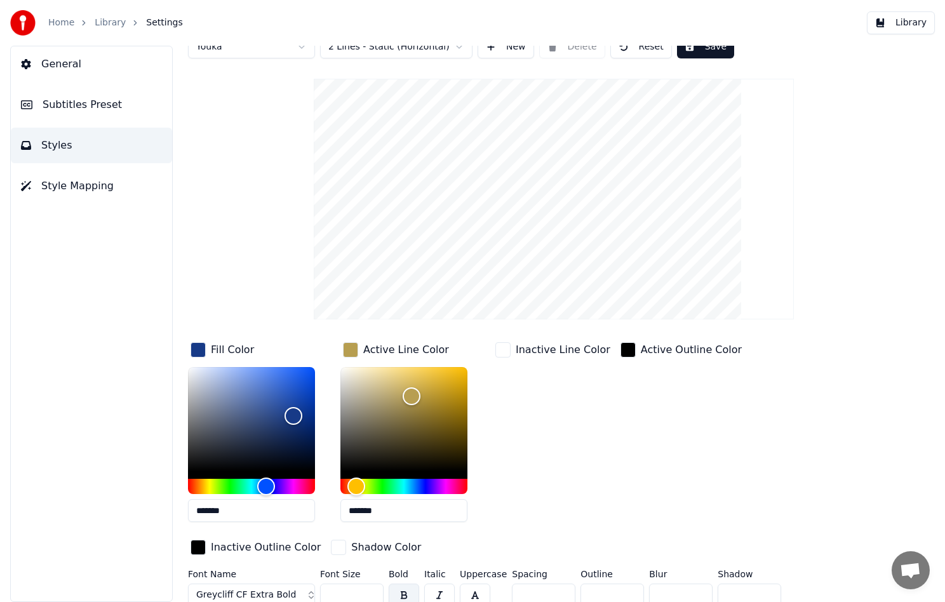
scroll to position [0, 0]
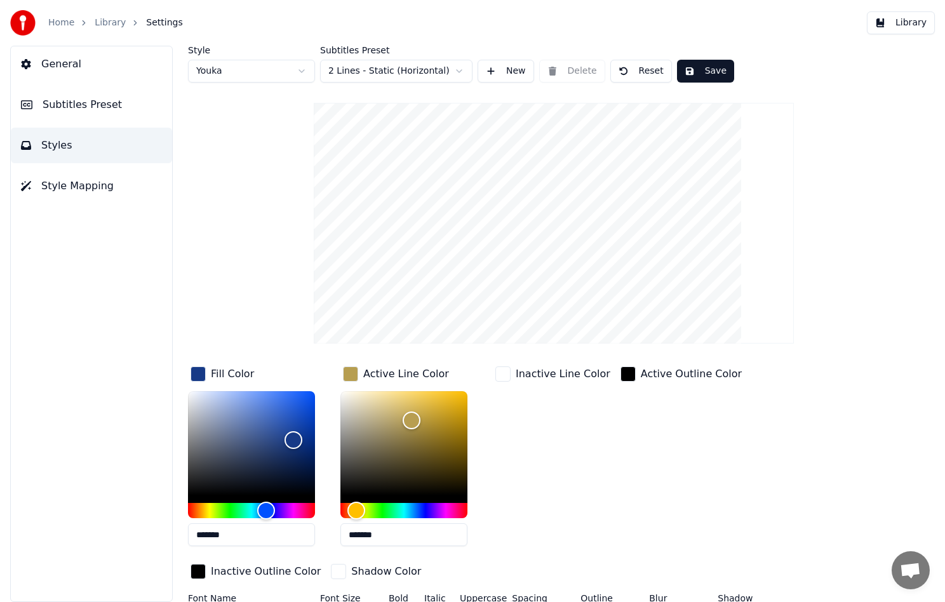
drag, startPoint x: 55, startPoint y: 67, endPoint x: 60, endPoint y: 75, distance: 9.4
click at [55, 67] on span "General" at bounding box center [61, 64] width 40 height 15
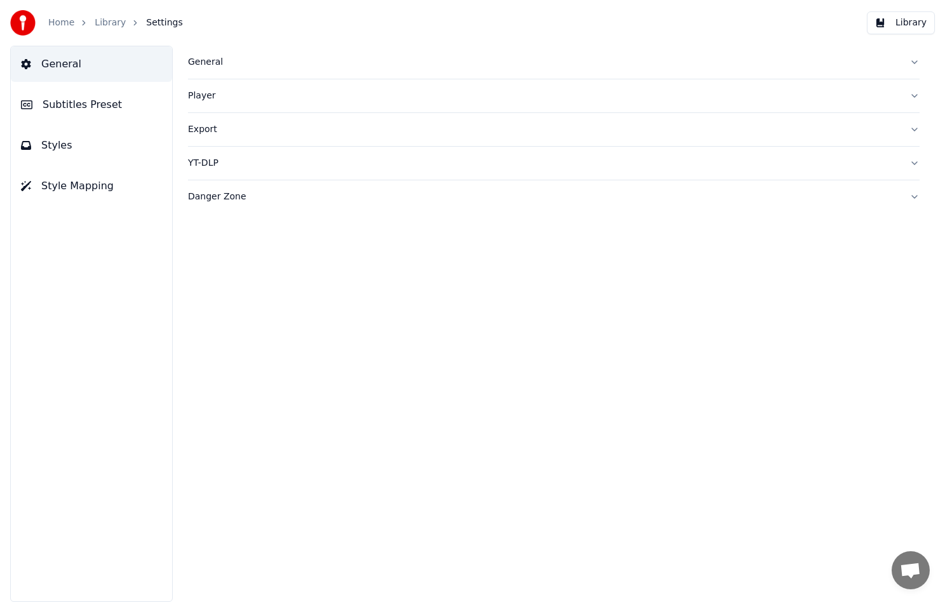
click at [208, 165] on div "YT-DLP" at bounding box center [544, 163] width 712 height 13
click at [205, 132] on div "Export" at bounding box center [544, 129] width 712 height 13
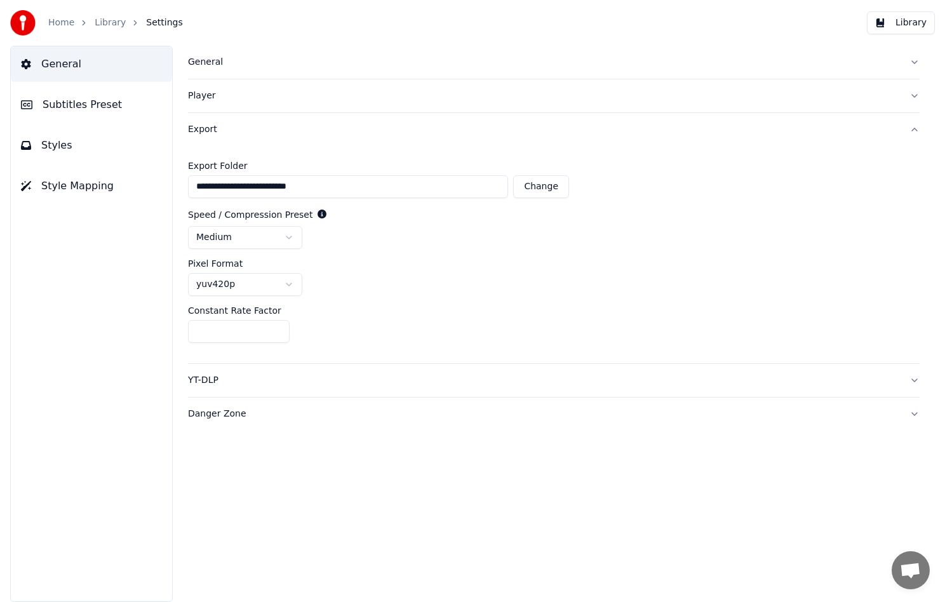
click at [260, 281] on html "**********" at bounding box center [472, 301] width 945 height 602
click at [224, 89] on button "Player" at bounding box center [554, 95] width 732 height 33
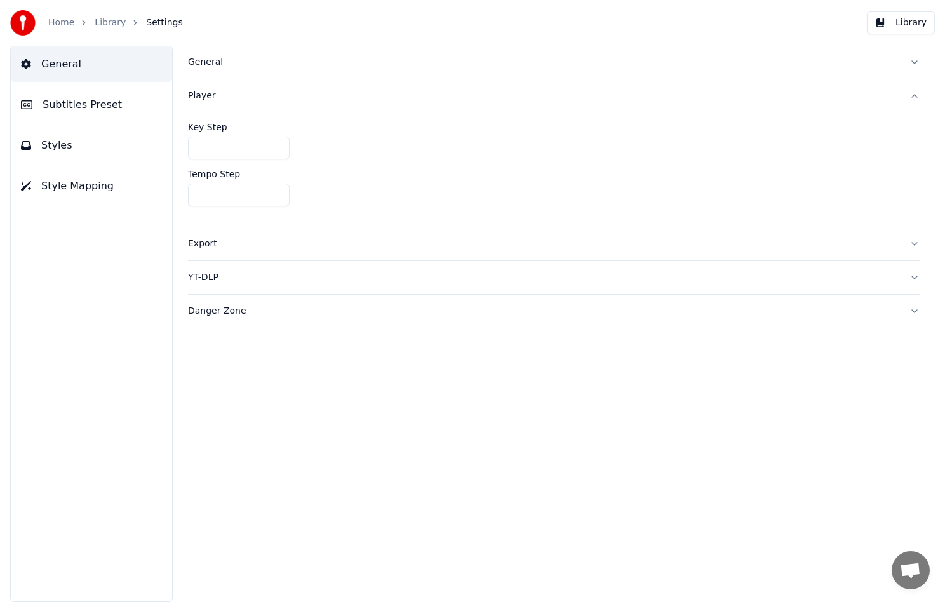
click at [224, 89] on button "Player" at bounding box center [554, 95] width 732 height 33
click at [213, 64] on div "General" at bounding box center [544, 62] width 712 height 13
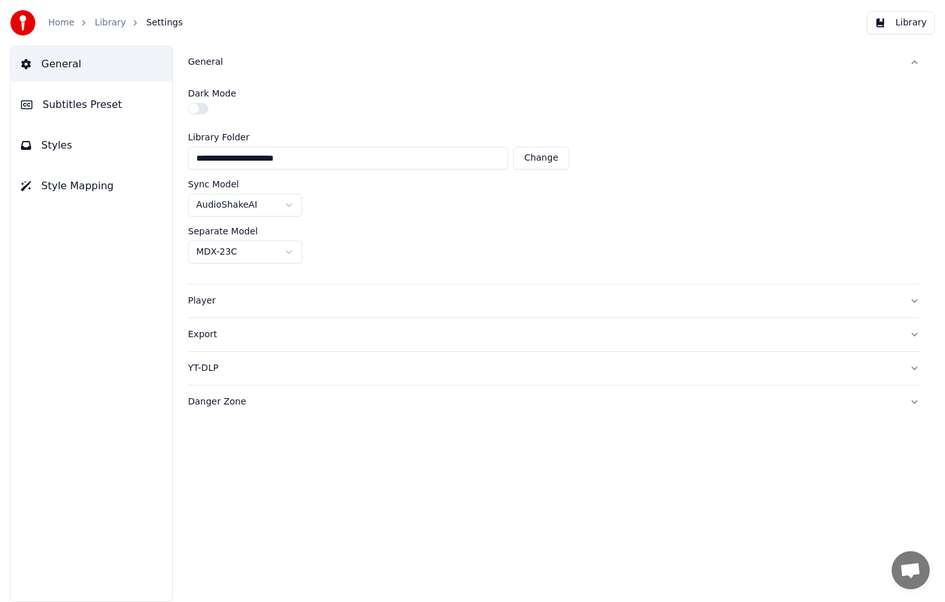
click at [250, 213] on html "**********" at bounding box center [472, 301] width 945 height 602
click at [62, 25] on link "Home" at bounding box center [61, 23] width 26 height 13
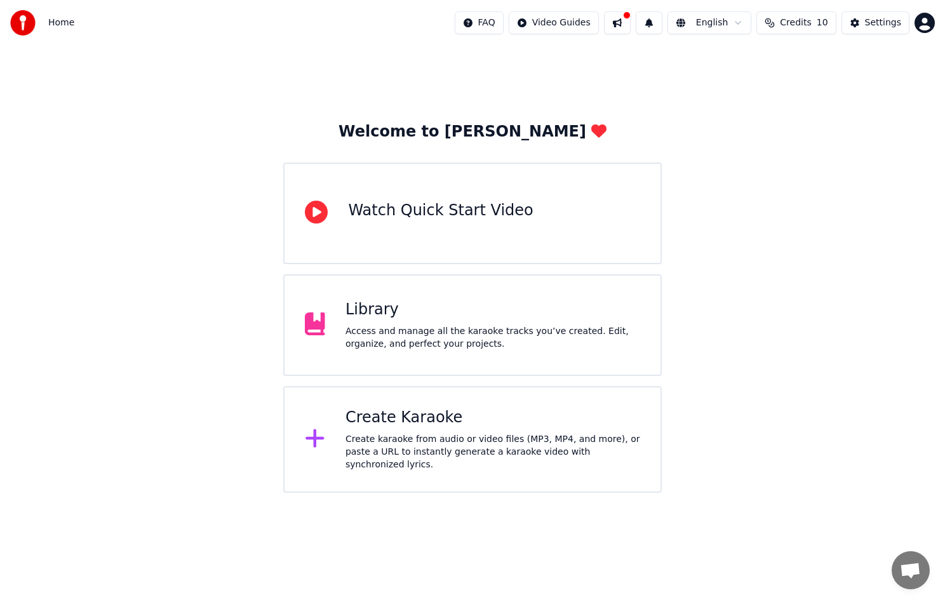
click at [624, 24] on button at bounding box center [617, 22] width 27 height 23
click at [592, 47] on div "Welcome to Youka Watch Quick Start Video Library Access and manage all the kara…" at bounding box center [472, 269] width 945 height 447
click at [502, 215] on div "Watch Quick Start Video" at bounding box center [440, 211] width 185 height 20
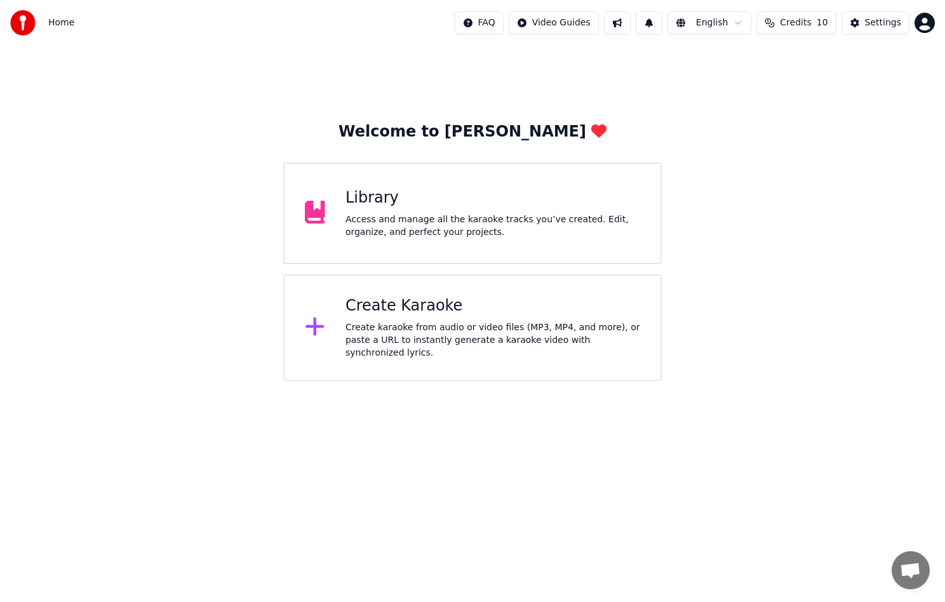
click at [431, 312] on div "Create Karaoke" at bounding box center [493, 306] width 295 height 20
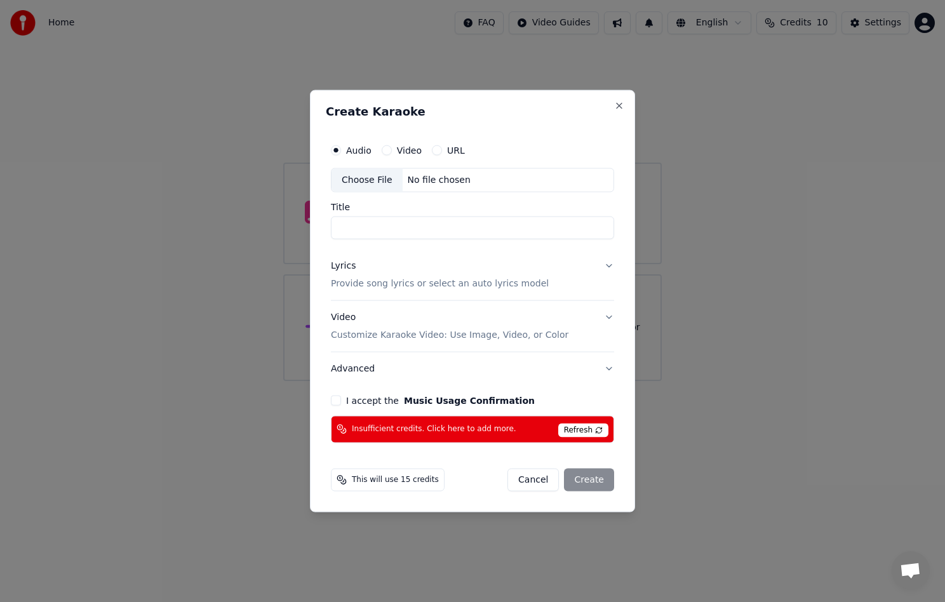
click at [533, 476] on button "Cancel" at bounding box center [533, 479] width 51 height 23
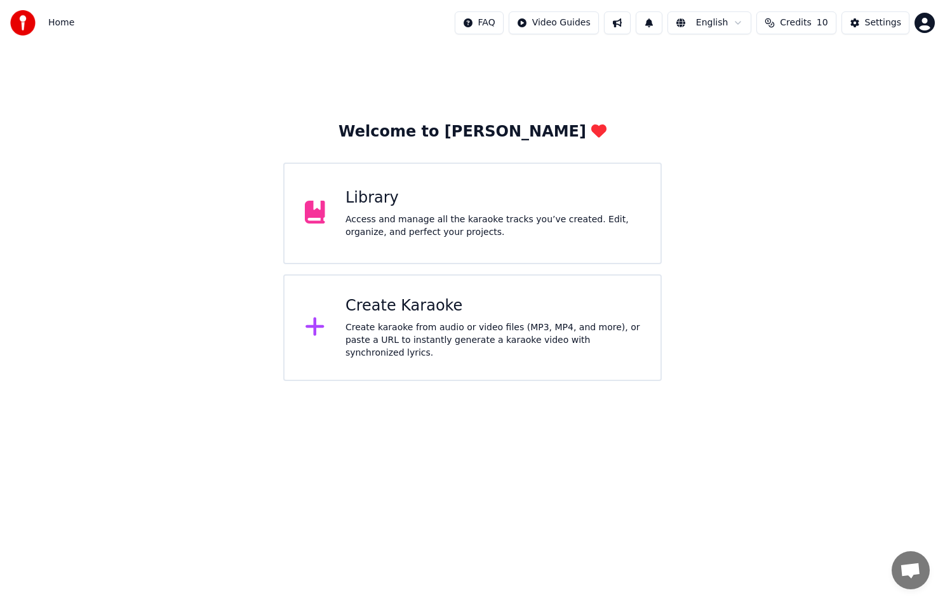
click at [57, 22] on span "Home" at bounding box center [61, 23] width 26 height 13
click at [59, 14] on div "Home" at bounding box center [42, 22] width 64 height 25
click at [568, 172] on div "Library Access and manage all the karaoke tracks you’ve created. Edit, organize…" at bounding box center [472, 214] width 378 height 102
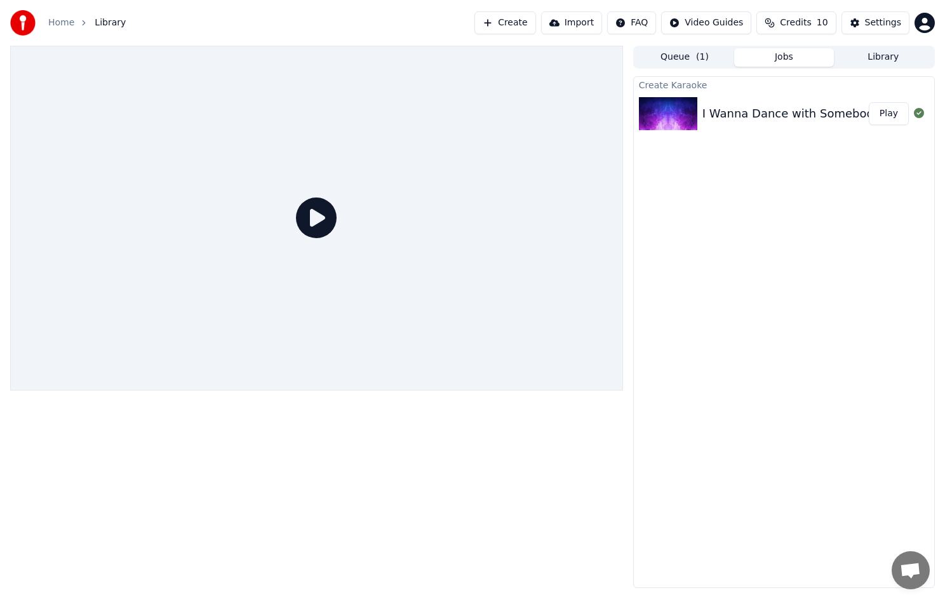
click at [888, 112] on button "Play" at bounding box center [889, 113] width 40 height 23
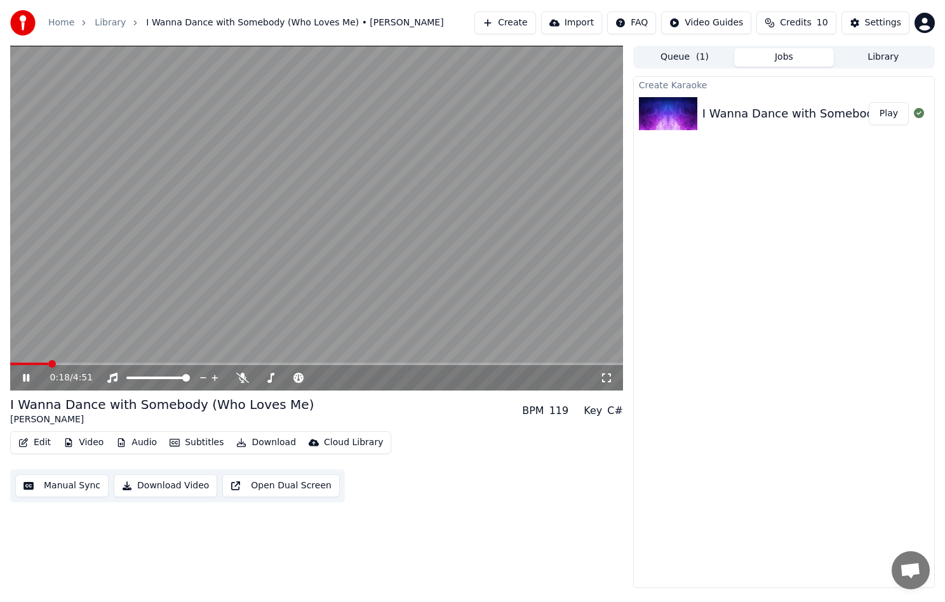
click at [263, 438] on button "Download" at bounding box center [266, 443] width 70 height 18
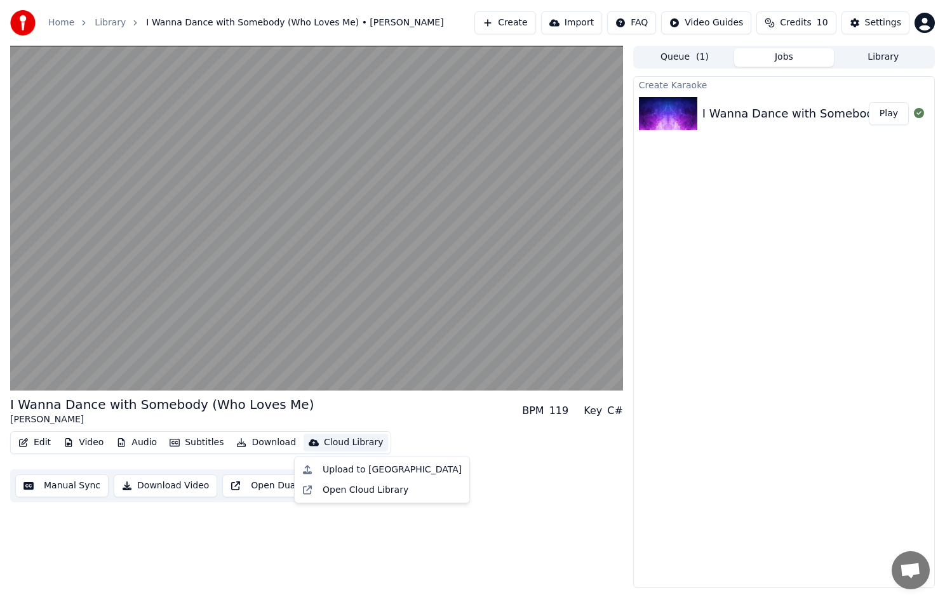
click at [444, 435] on div "Edit Video Audio Subtitles Download Cloud Library Manual Sync Download Video Op…" at bounding box center [316, 466] width 613 height 71
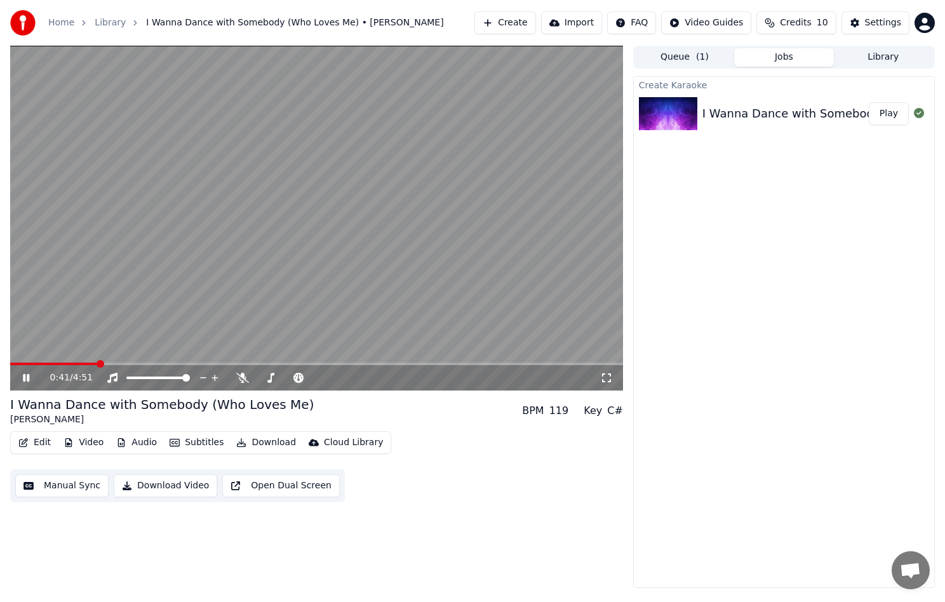
click at [26, 375] on icon at bounding box center [35, 378] width 30 height 10
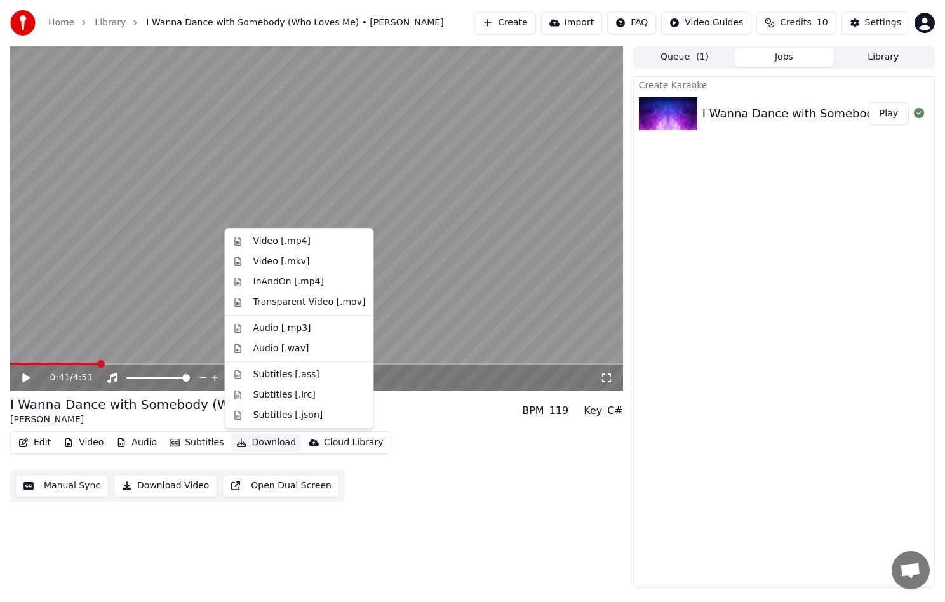
click at [257, 441] on button "Download" at bounding box center [266, 443] width 70 height 18
click at [269, 414] on div "Subtitles [.json]" at bounding box center [288, 415] width 70 height 13
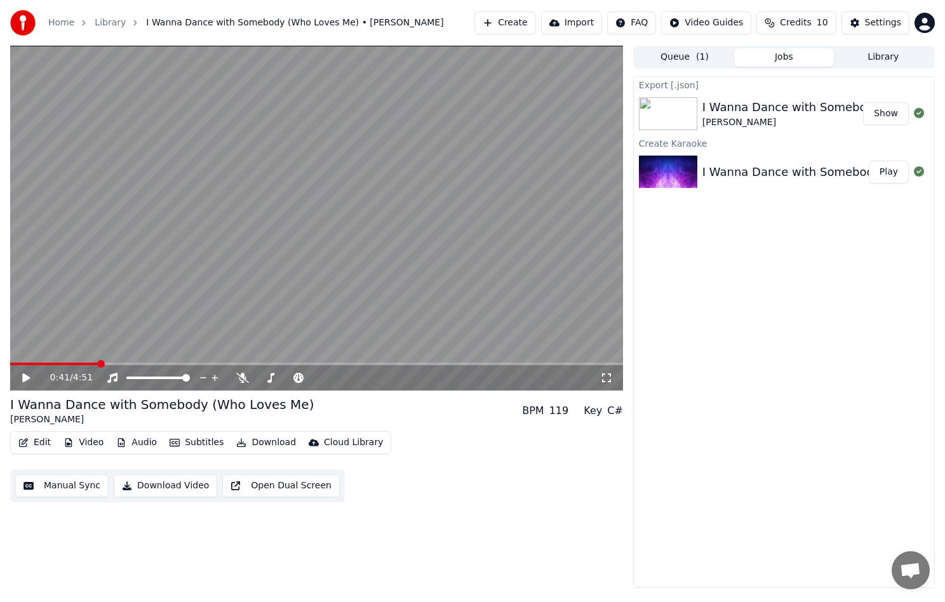
click at [875, 113] on button "Show" at bounding box center [886, 113] width 46 height 23
click at [882, 112] on button "Show" at bounding box center [886, 113] width 46 height 23
